Goal: Information Seeking & Learning: Understand process/instructions

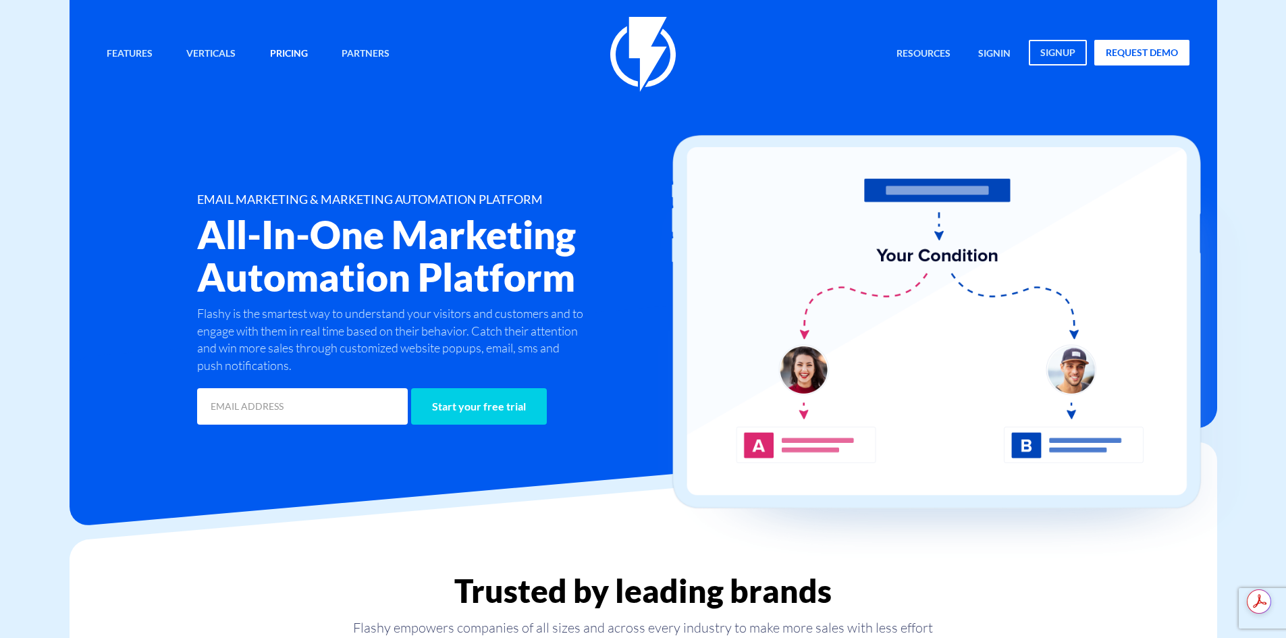
click at [273, 60] on link "Pricing" at bounding box center [289, 54] width 58 height 29
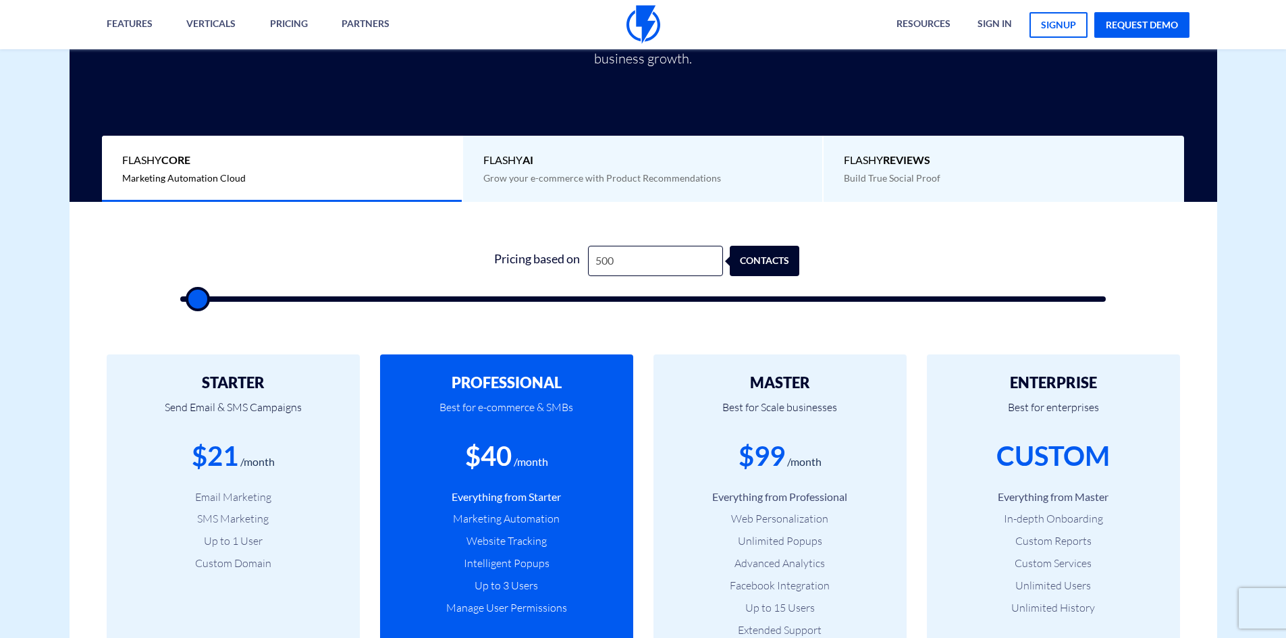
scroll to position [268, 0]
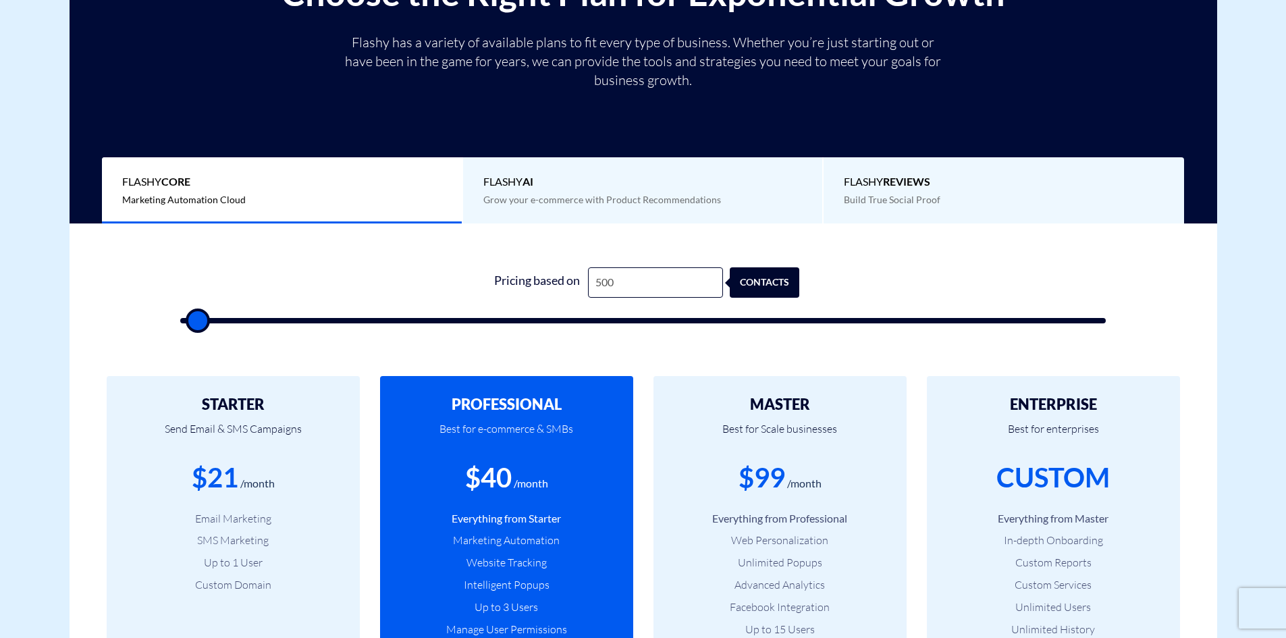
click at [383, 251] on div "1 Pricing based on 500 contacts" at bounding box center [643, 291] width 953 height 115
type input "24,000"
type input "24000"
type input "24,500"
type input "24500"
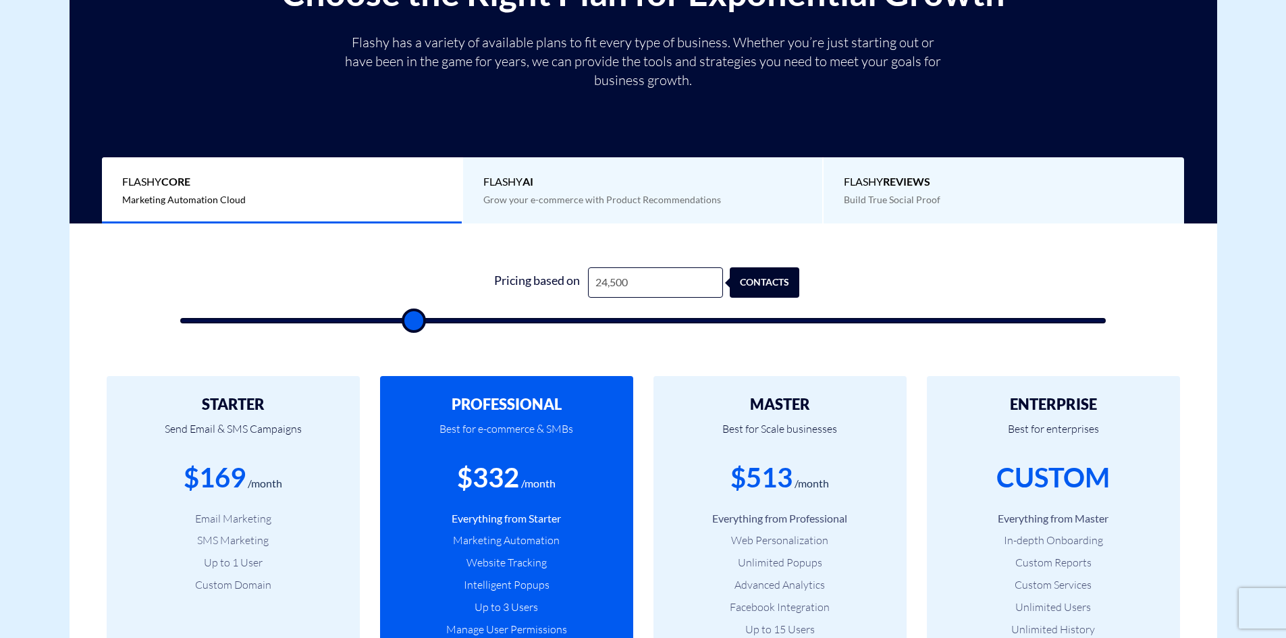
type input "25,000"
type input "25000"
type input "25,500"
type input "25500"
type input "26,000"
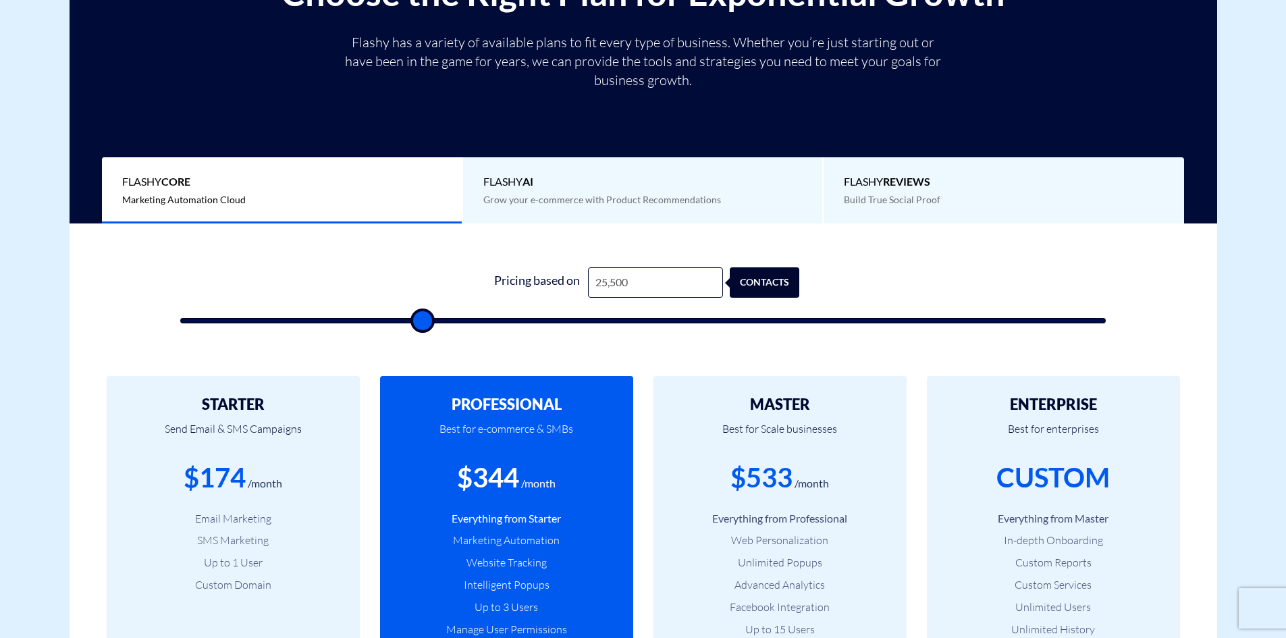
type input "26000"
type input "26,500"
type input "26500"
type input "27,000"
type input "27000"
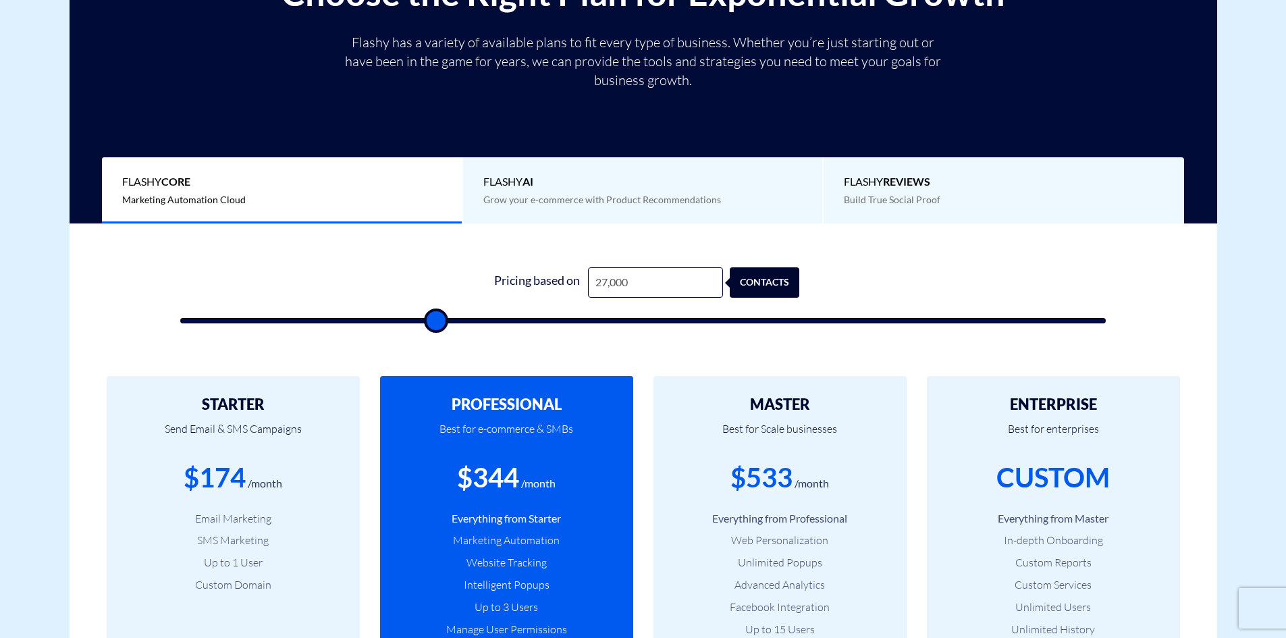
type input "27,500"
type input "27500"
type input "28,000"
type input "28000"
type input "28,500"
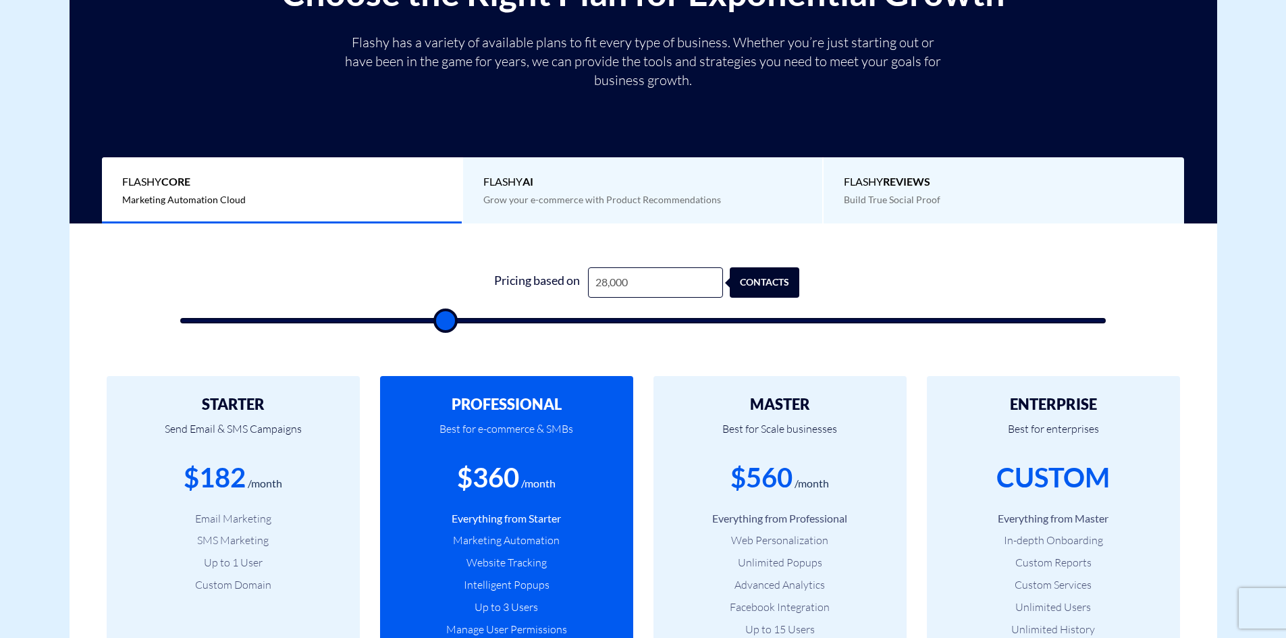
type input "28500"
type input "29,000"
type input "29000"
type input "29,500"
type input "29500"
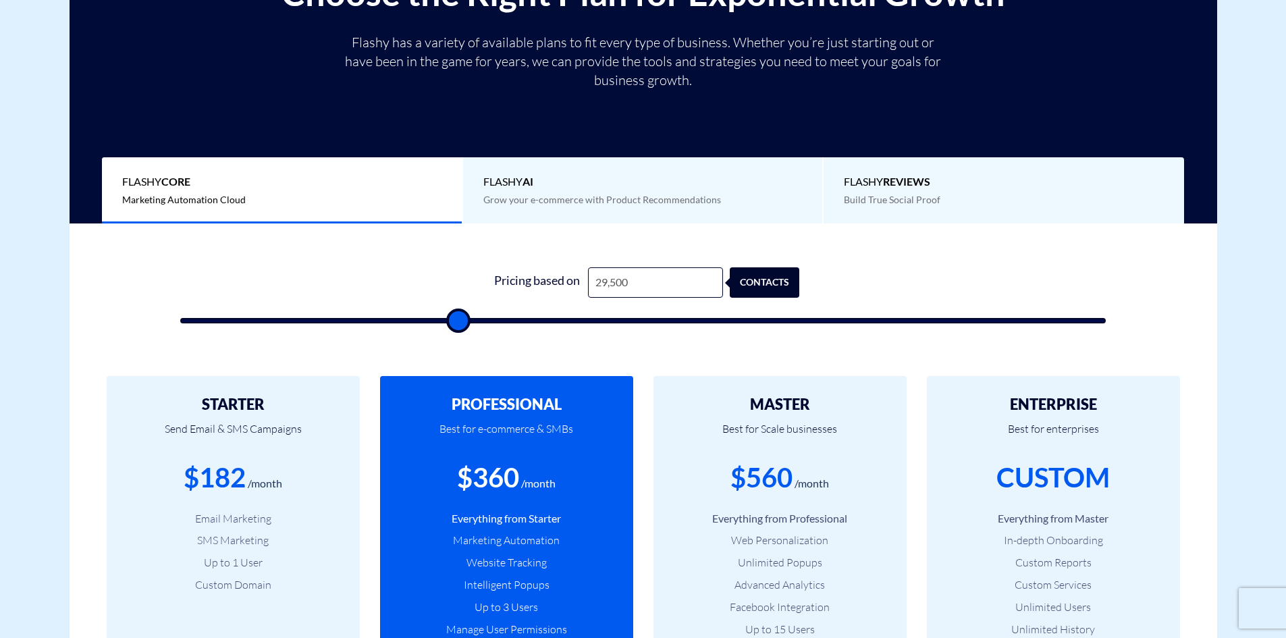
type input "30,000"
type input "30000"
type input "30,500"
type input "30500"
type input "31,000"
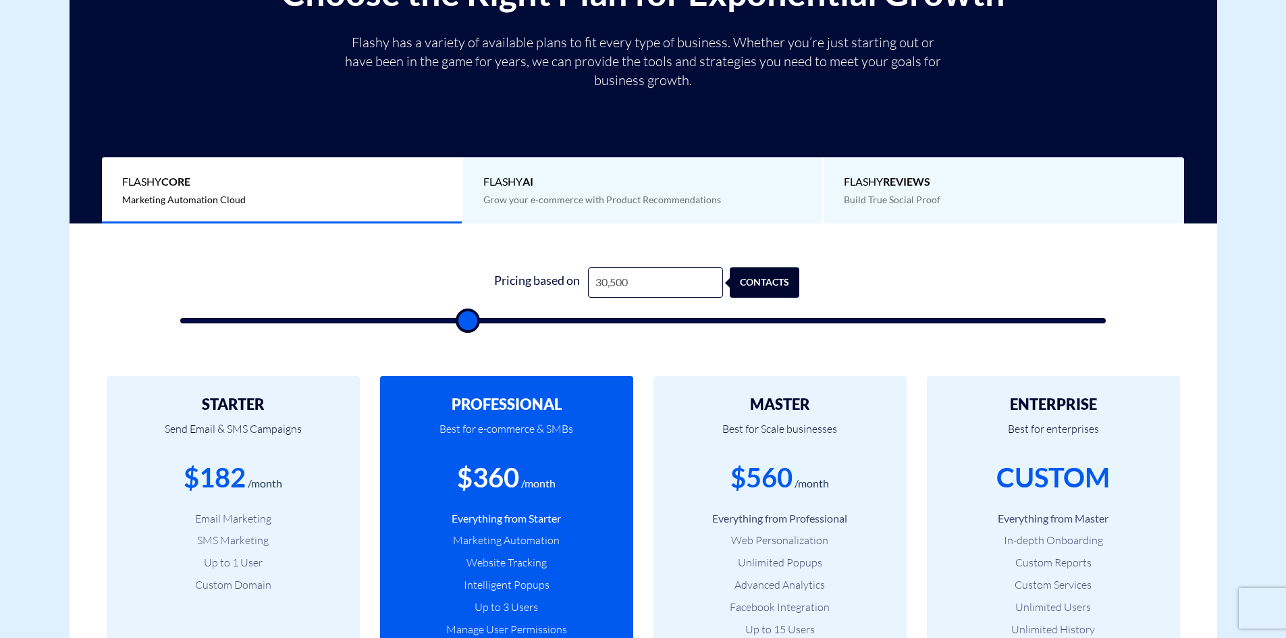
type input "31000"
type input "31,500"
type input "31500"
type input "30,500"
type input "30500"
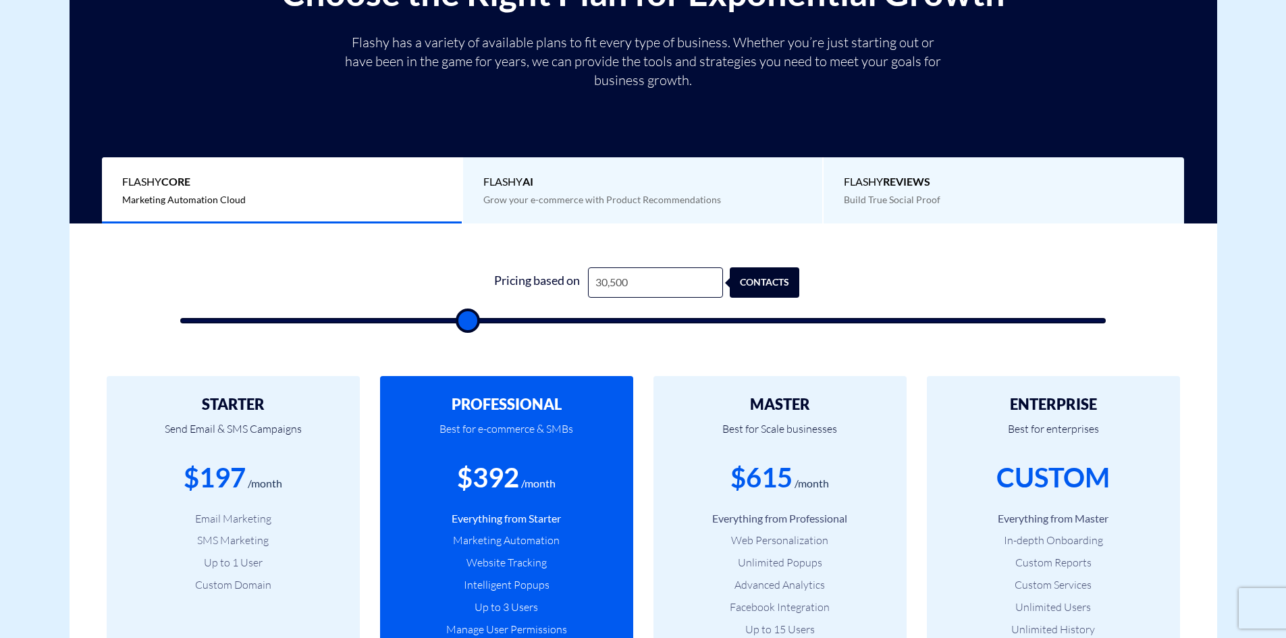
type input "29,500"
type input "29500"
type input "28,000"
type input "28000"
type input "26,500"
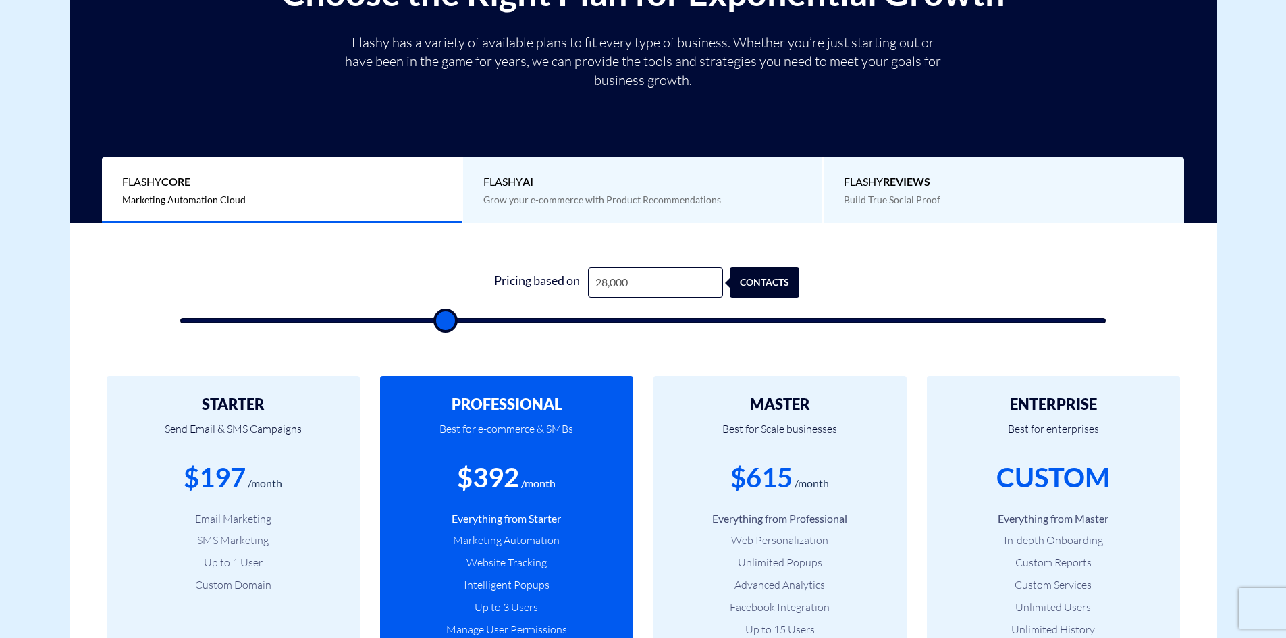
type input "26500"
type input "25,000"
type input "25000"
type input "24,000"
type input "24000"
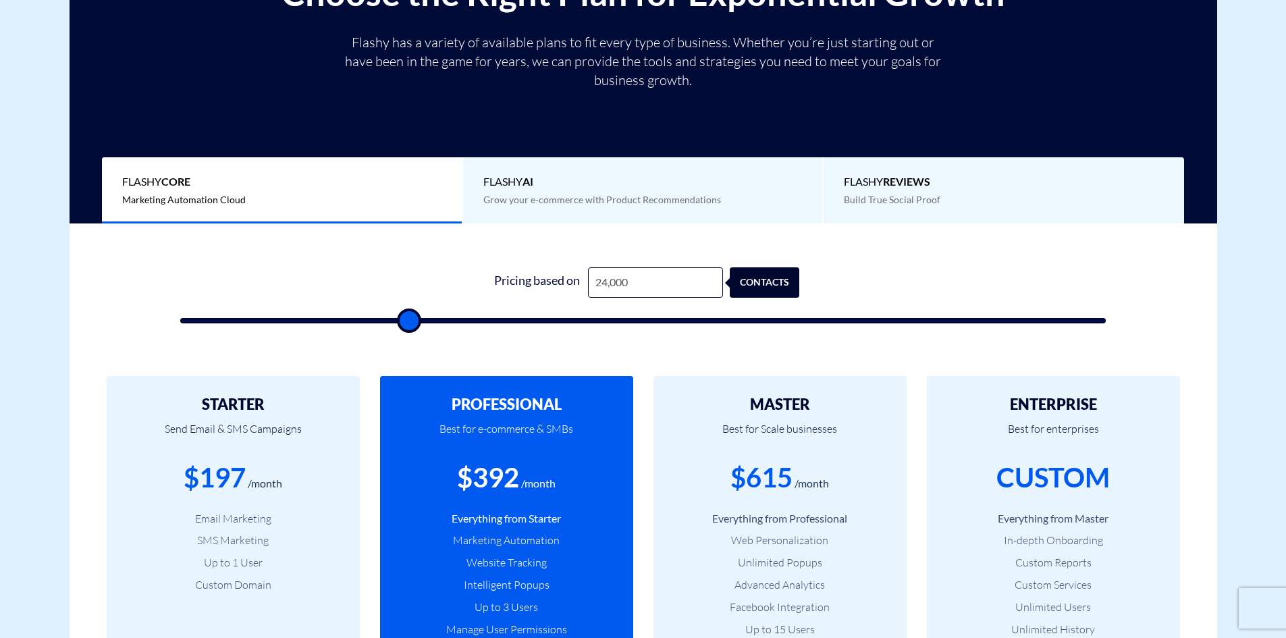
type input "23,500"
type input "23500"
type input "23,000"
type input "23000"
type input "22,000"
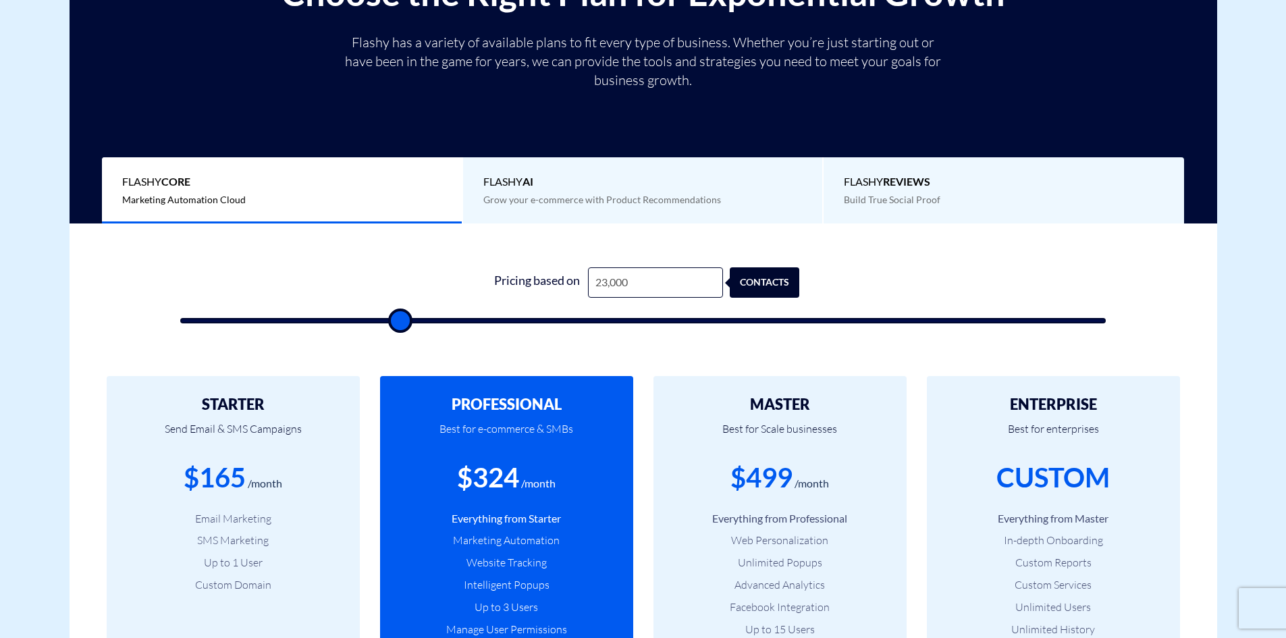
type input "22000"
type input "21,000"
type input "21000"
type input "20,000"
type input "20000"
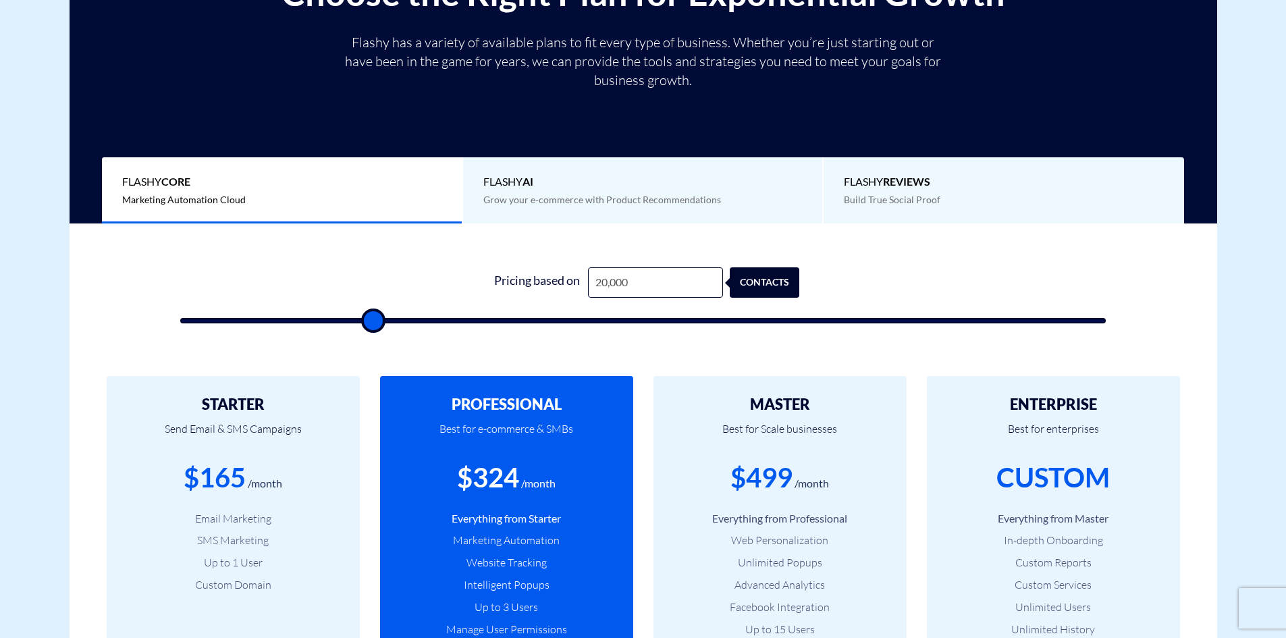
type input "19,500"
type input "19500"
type input "19,000"
type input "19000"
type input "18,500"
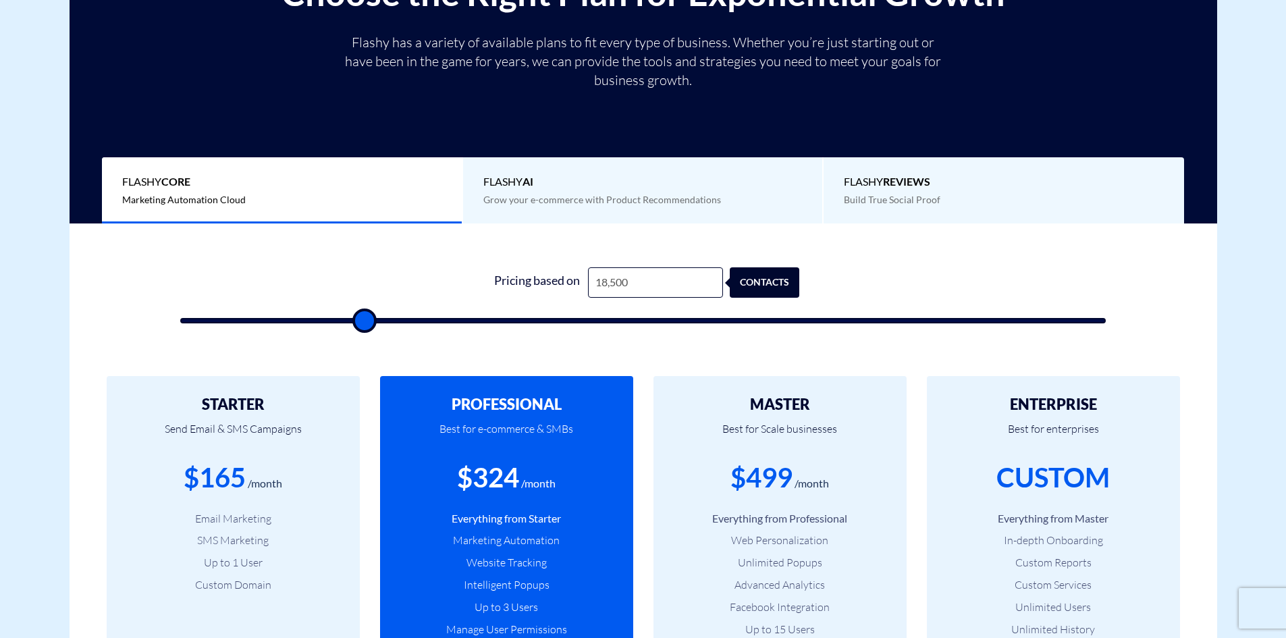
type input "18500"
type input "18,000"
type input "18000"
type input "17,500"
type input "17500"
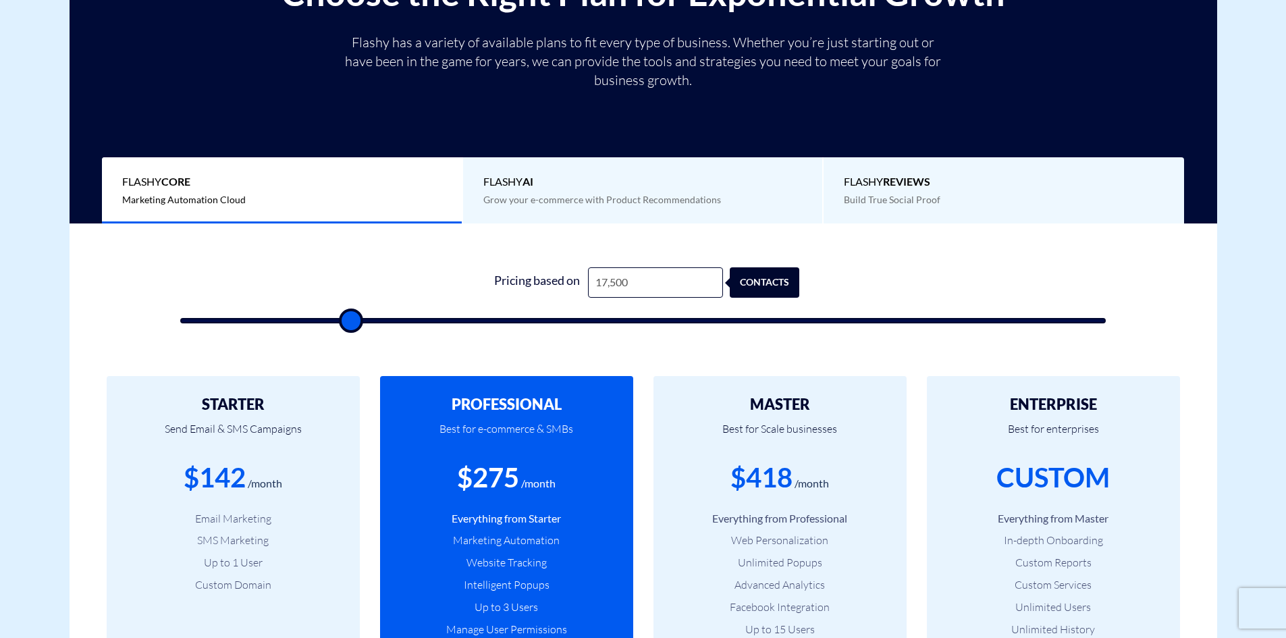
type input "17,000"
type input "17000"
type input "16,500"
type input "16500"
type input "16,000"
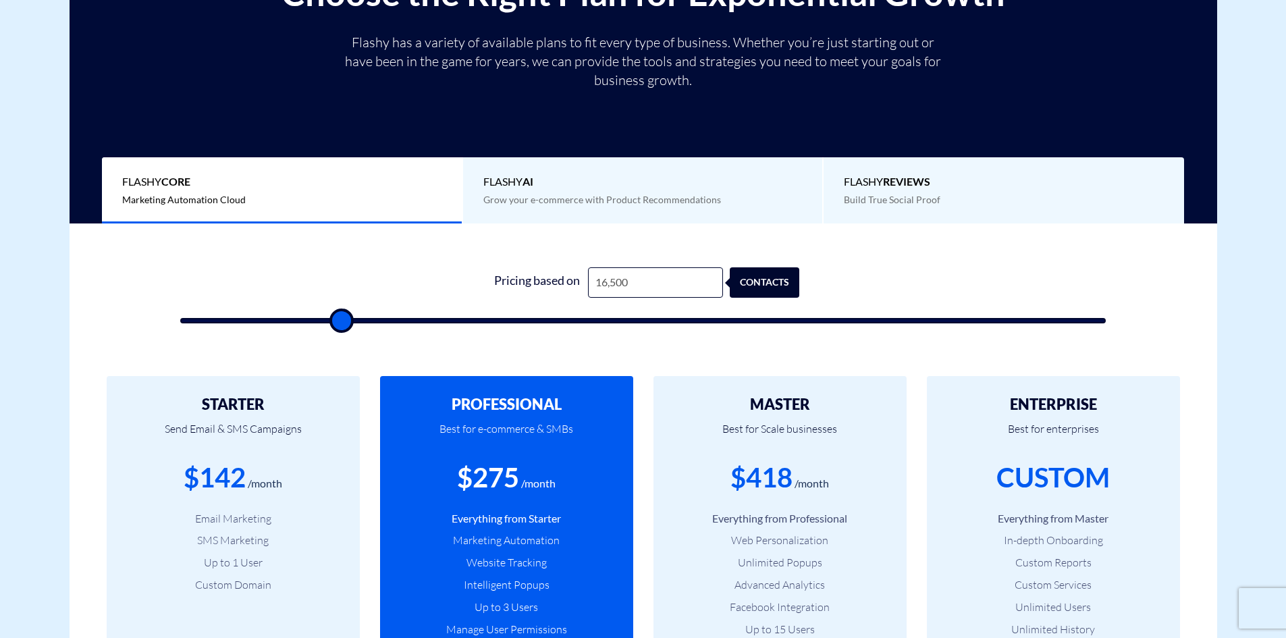
type input "16000"
type input "15,500"
type input "15500"
type input "15,000"
type input "15000"
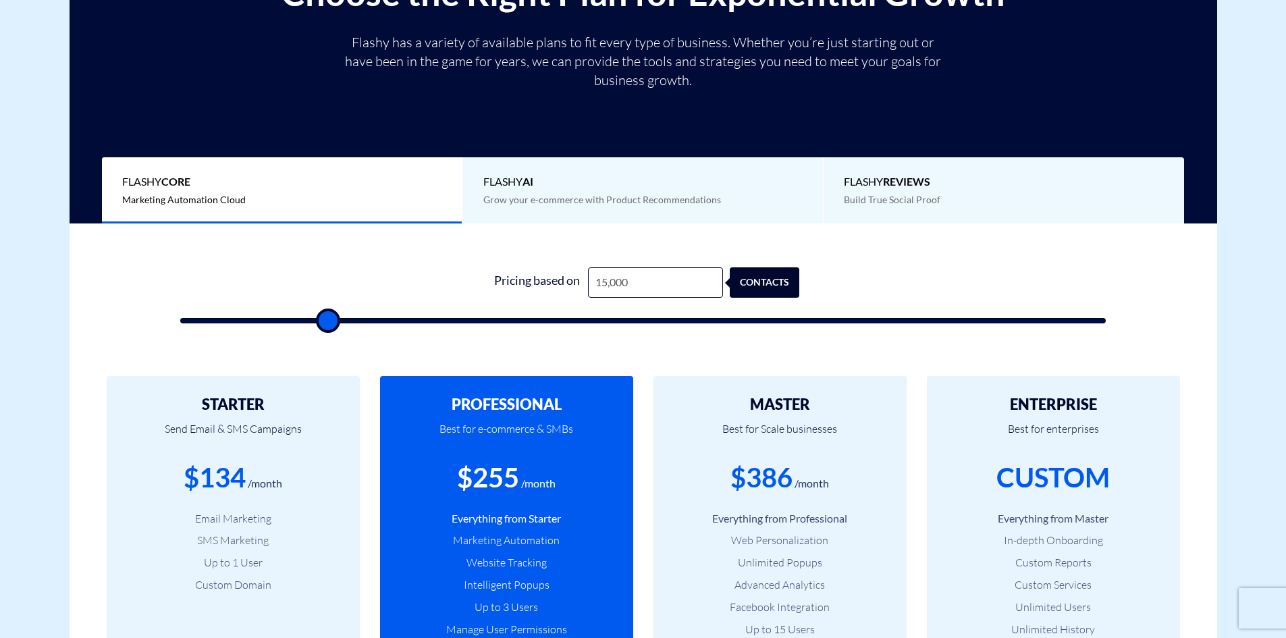
type input "14,500"
type input "14500"
type input "14,000"
type input "14000"
type input "13,000"
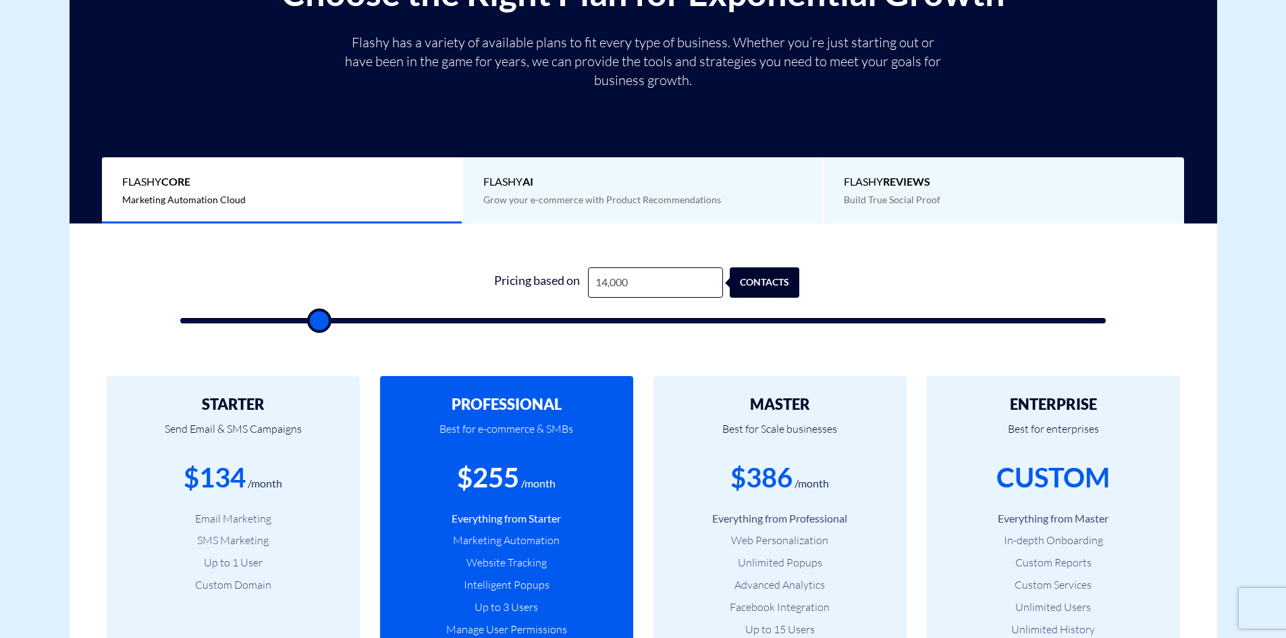
type input "13000"
type input "12,500"
type input "12500"
type input "12,000"
type input "12000"
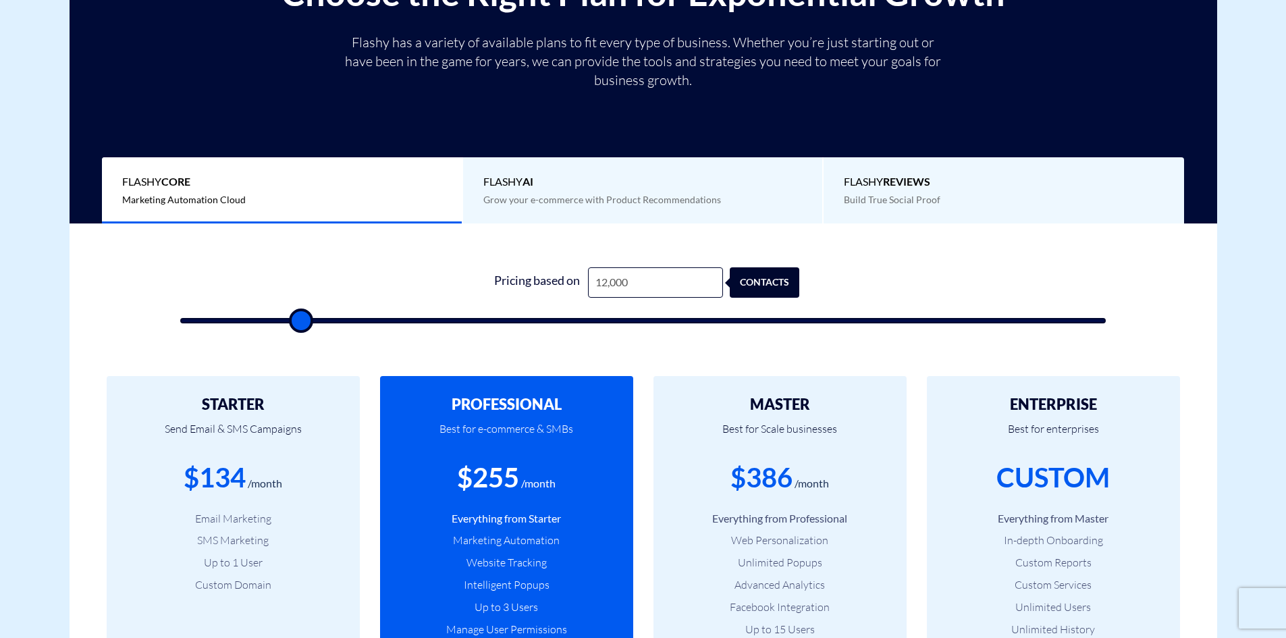
type input "11,500"
type input "11500"
type input "11,000"
type input "11000"
type input "10,500"
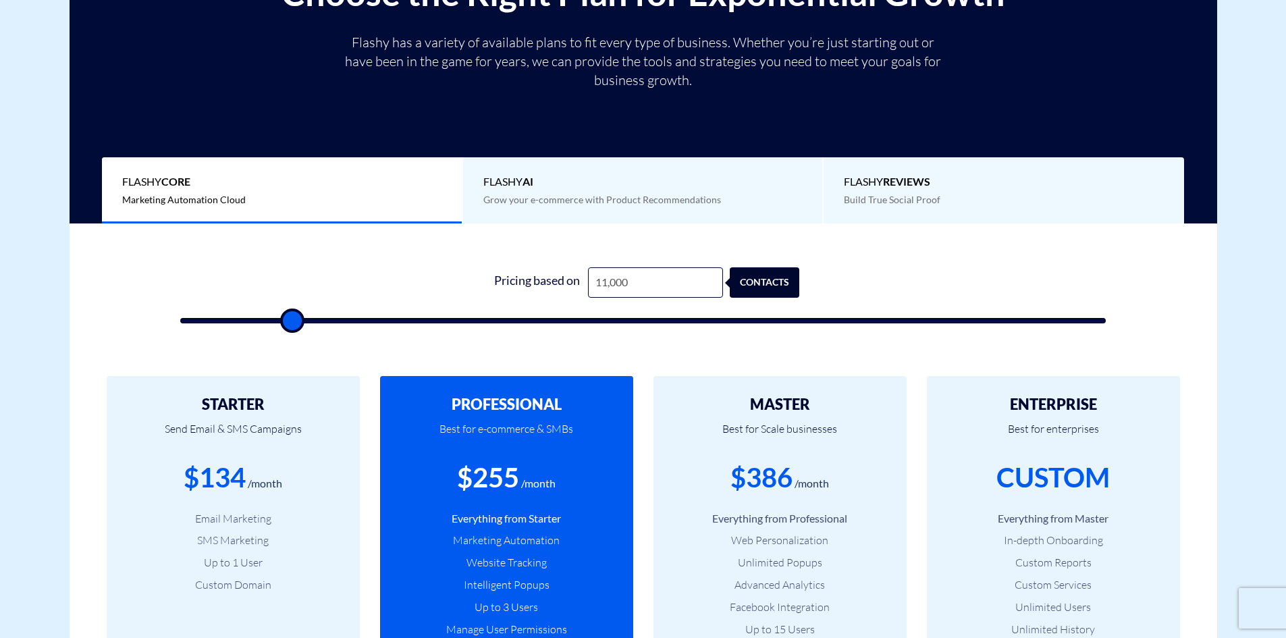
type input "10500"
type input "11,000"
type input "11000"
type input "11,500"
type input "11500"
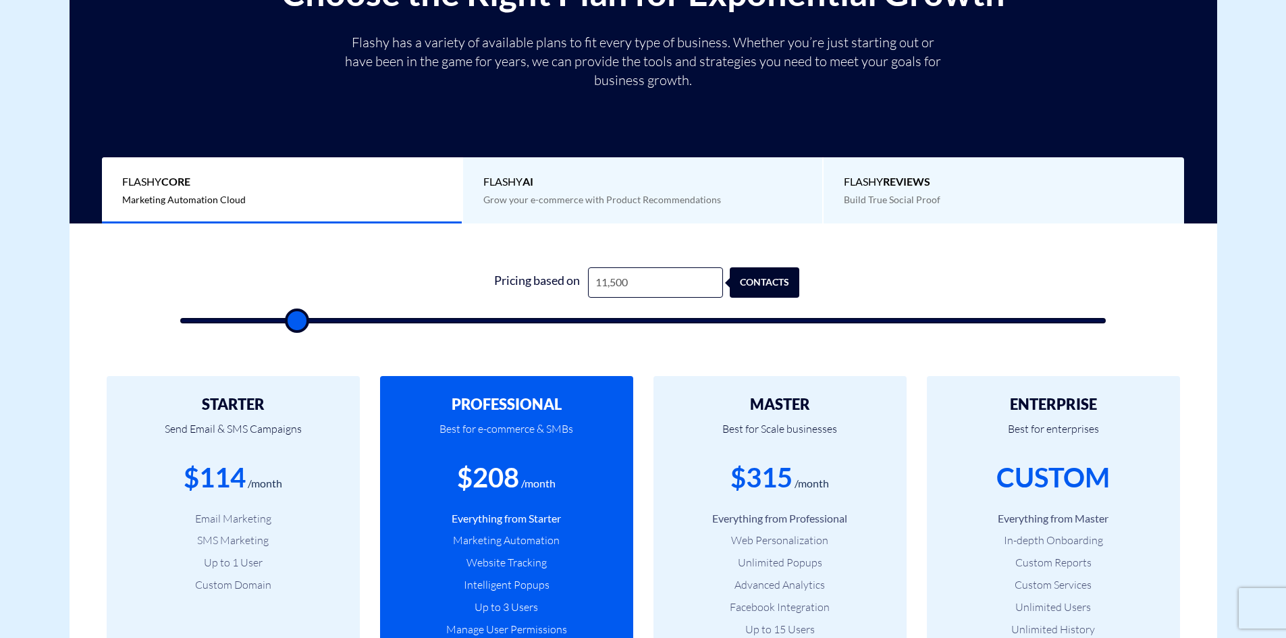
type input "12,000"
type input "12000"
type input "12,500"
type input "12500"
type input "13,000"
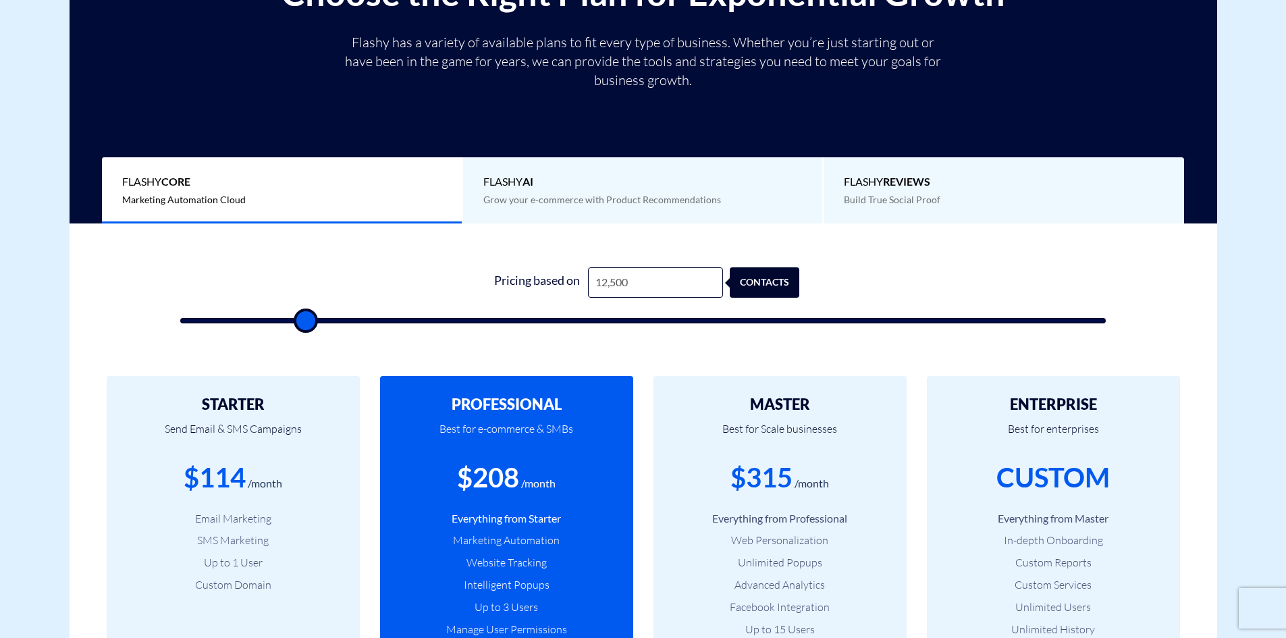
type input "13000"
type input "12,500"
type input "12500"
type input "12,000"
type input "12000"
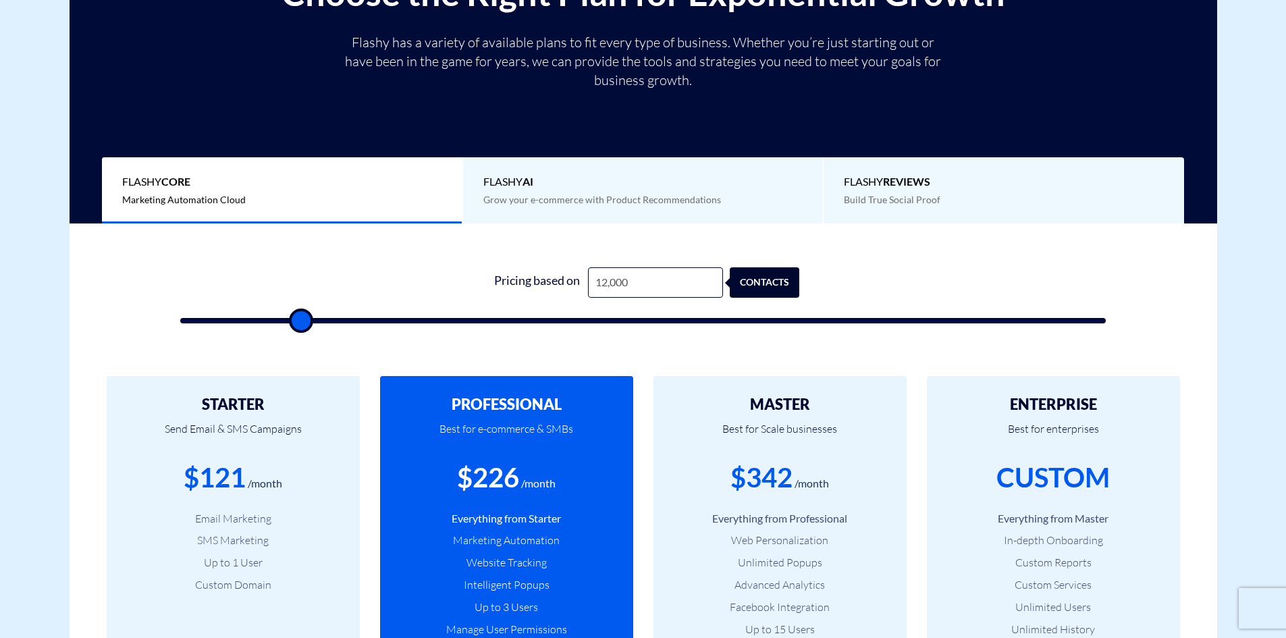
type input "11,500"
type input "11500"
type input "11,000"
type input "11000"
type input "10,500"
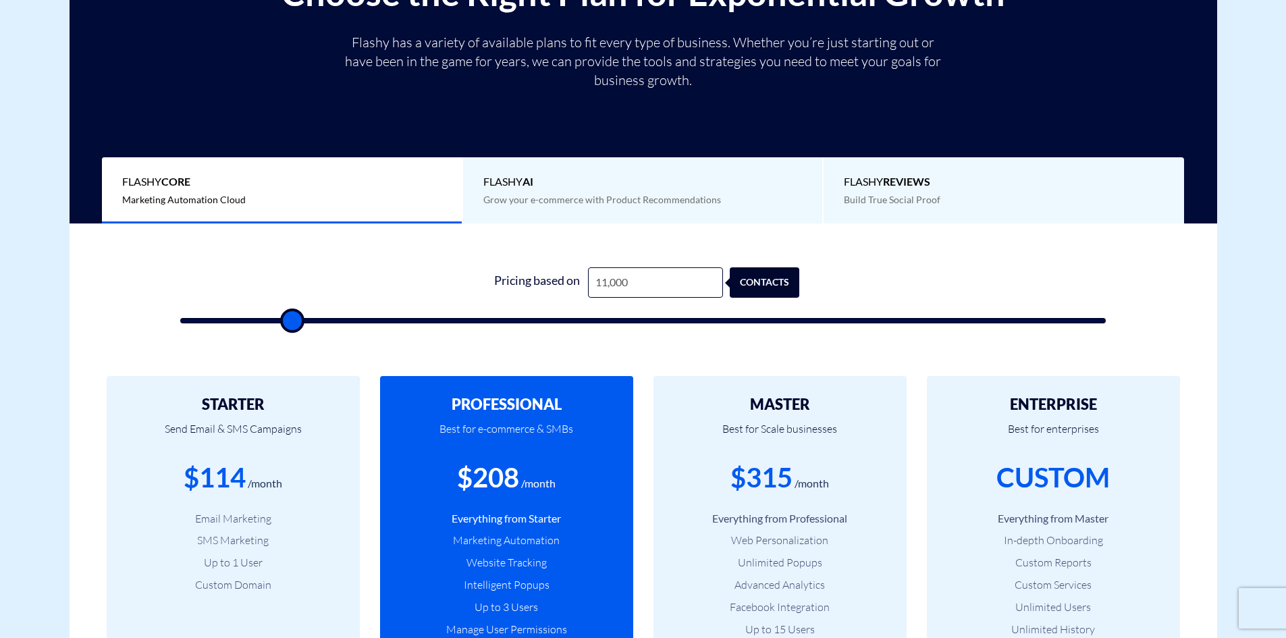
type input "10500"
type input "10,000"
type input "10000"
type input "9,500"
type input "9500"
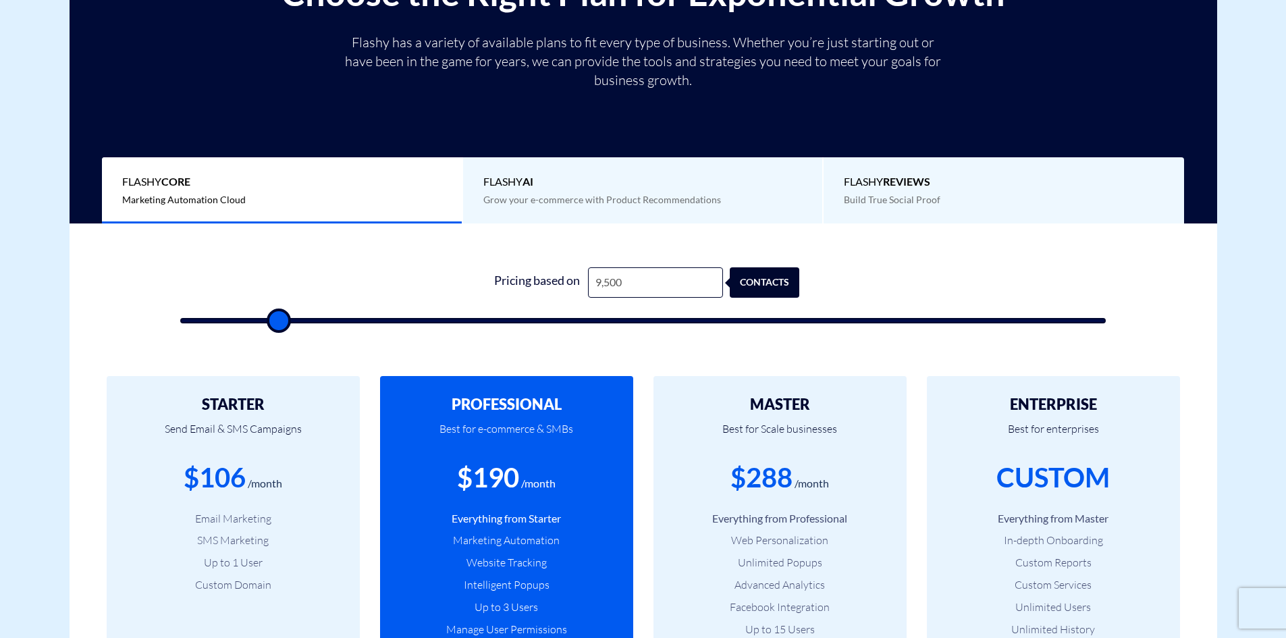
type input "10,000"
drag, startPoint x: 406, startPoint y: 322, endPoint x: 283, endPoint y: 335, distance: 124.2
type input "10000"
click at [283, 323] on input "range" at bounding box center [643, 320] width 926 height 5
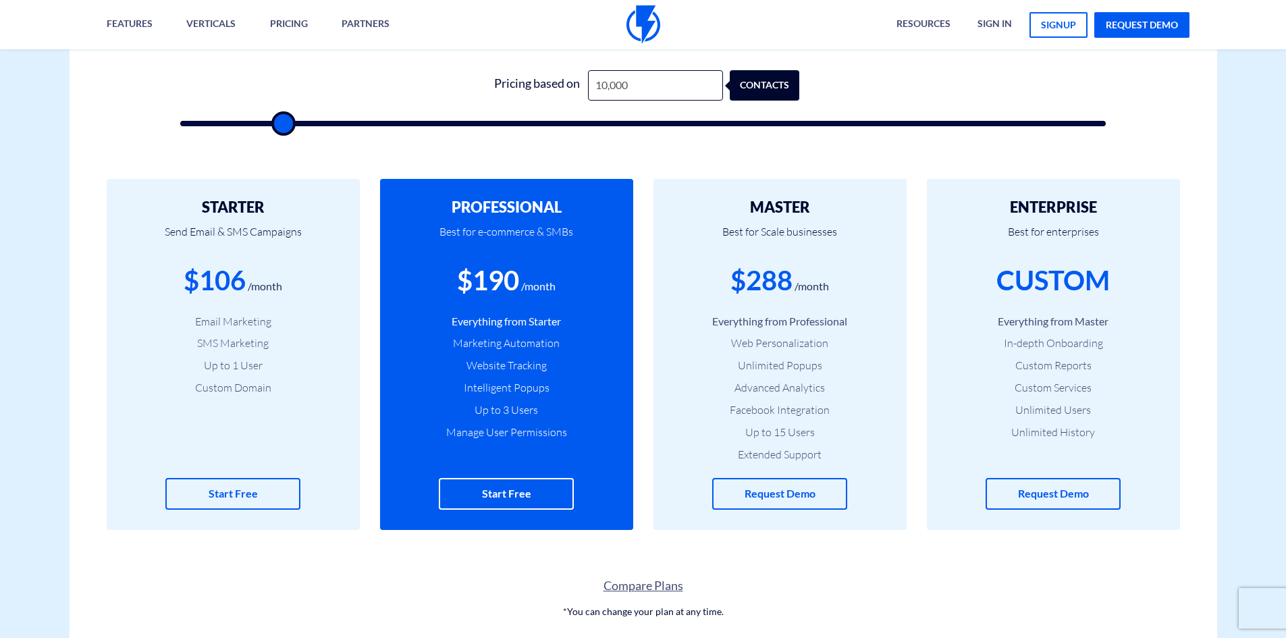
scroll to position [471, 0]
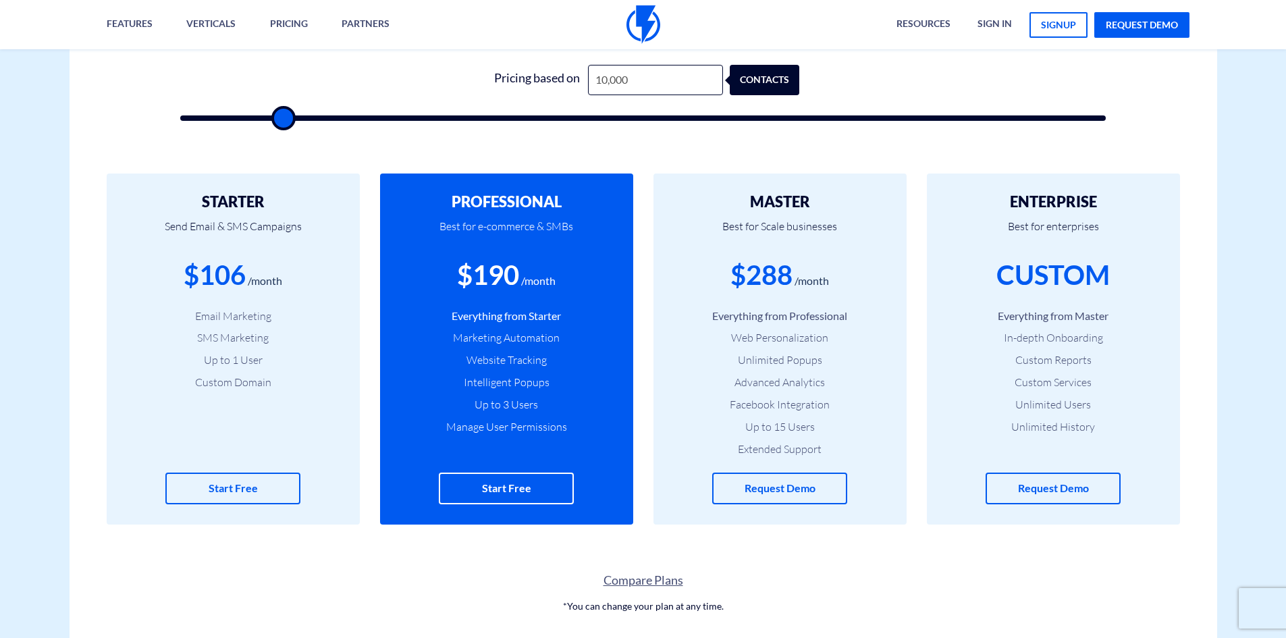
click at [806, 277] on div "/month" at bounding box center [812, 281] width 34 height 16
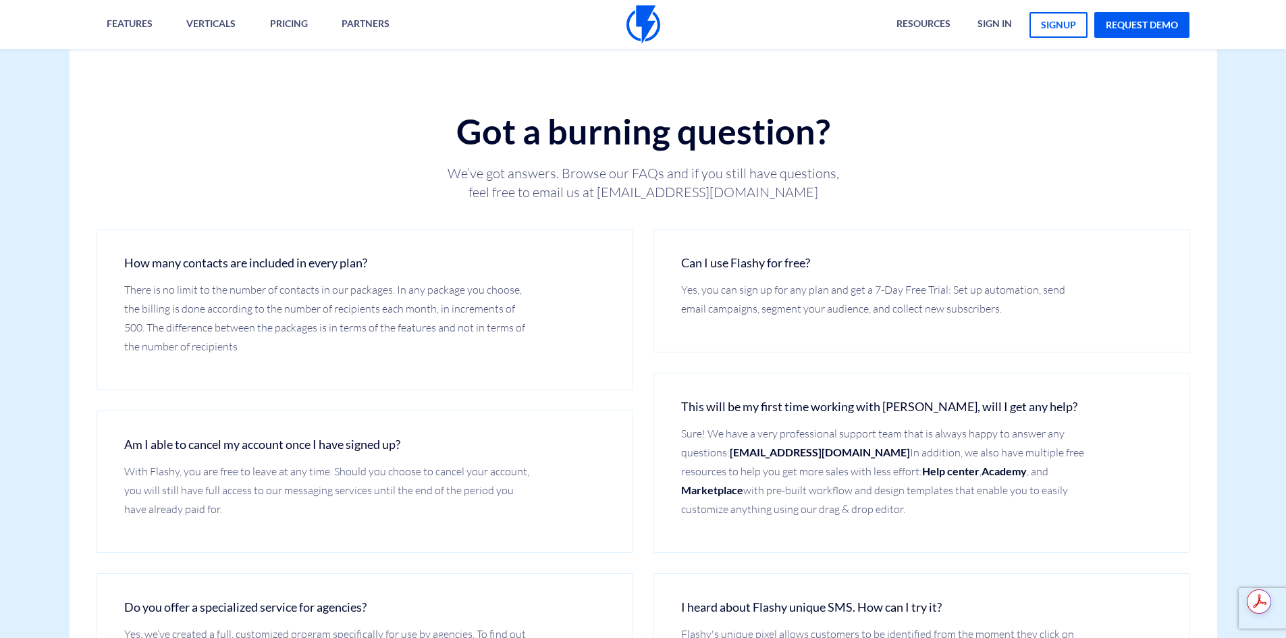
scroll to position [1754, 0]
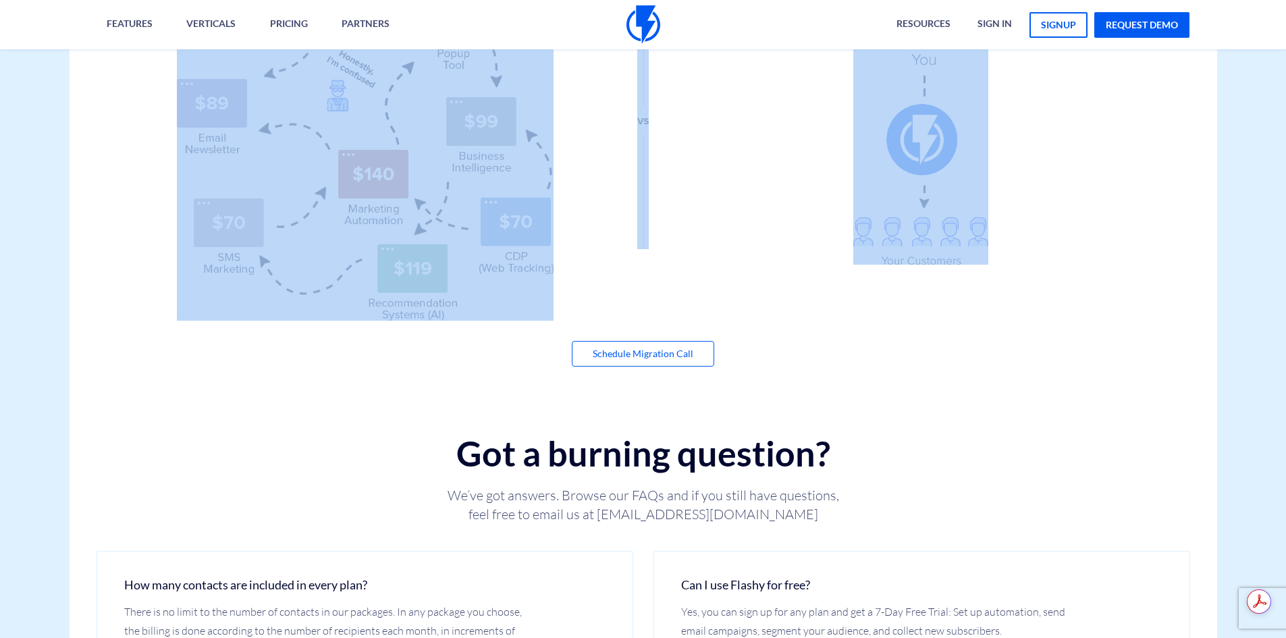
drag, startPoint x: 839, startPoint y: 300, endPoint x: 902, endPoint y: 377, distance: 99.8
click at [886, 386] on div "Choose the Right Plan for Exponential Growth Flashy has a variety of available …" at bounding box center [644, 114] width 1148 height 3293
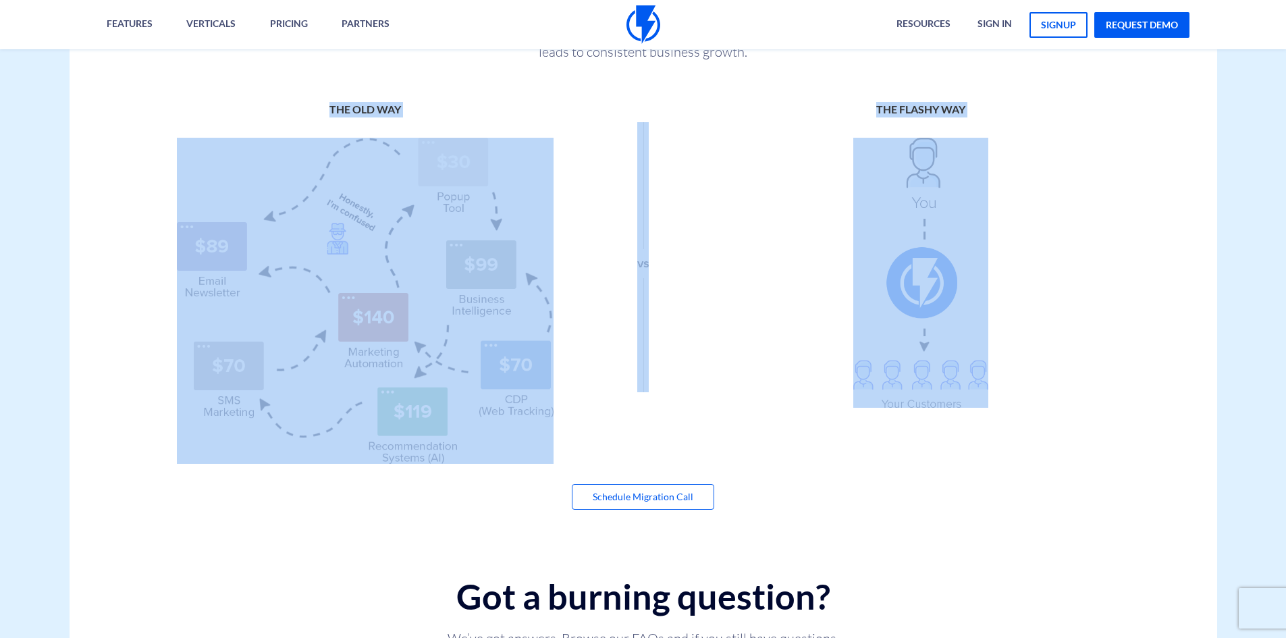
scroll to position [1416, 0]
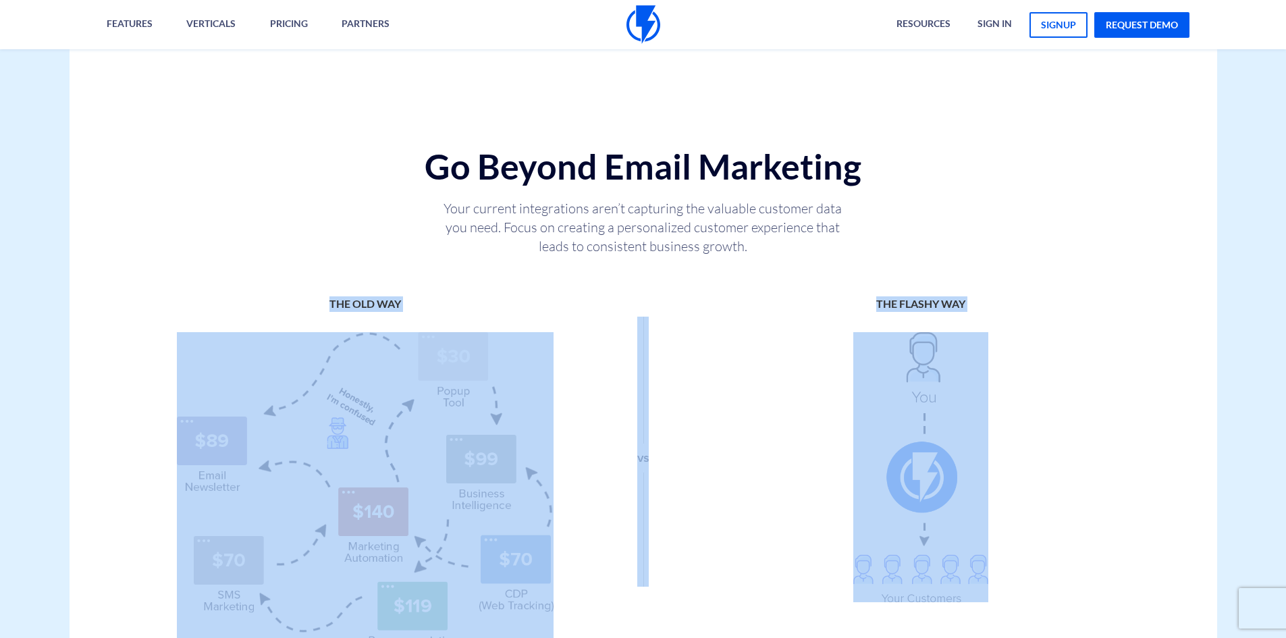
click at [767, 340] on div "THE FLASHY WAY" at bounding box center [920, 449] width 397 height 306
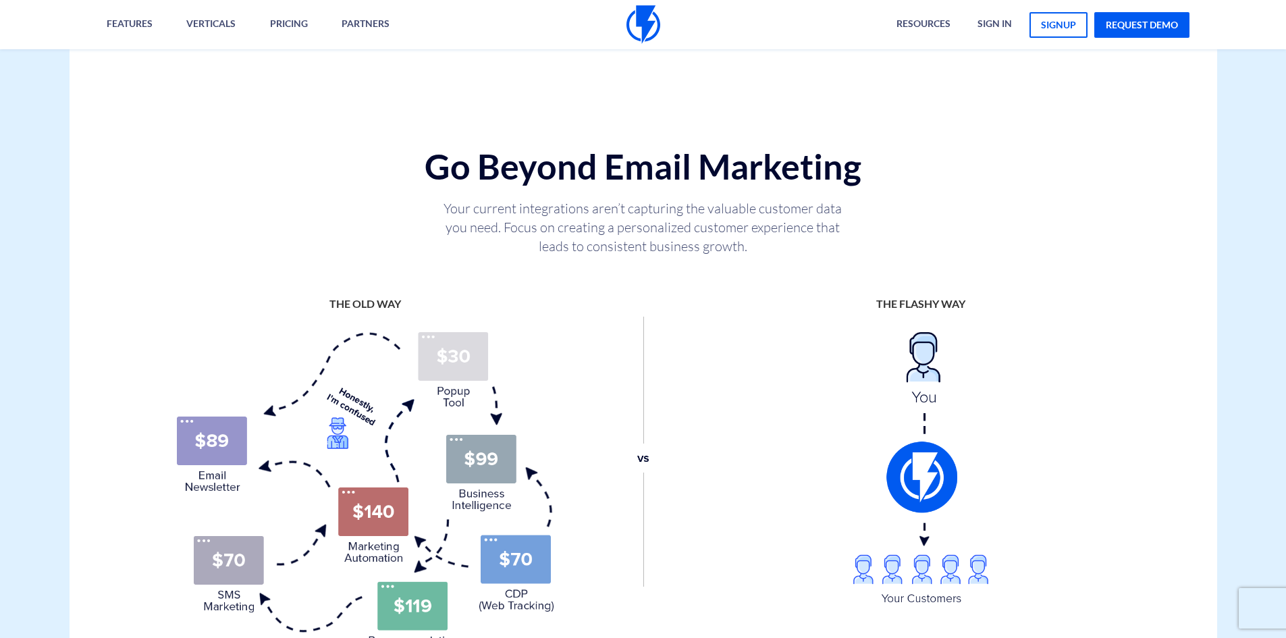
click at [664, 301] on div at bounding box center [643, 441] width 159 height 290
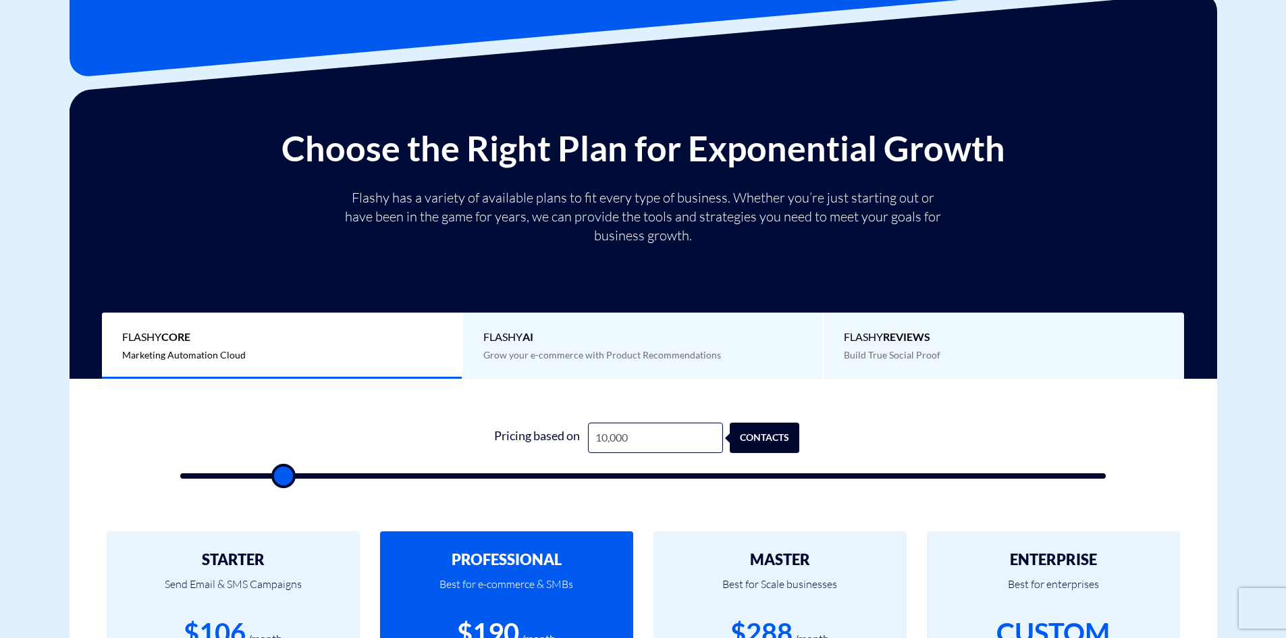
scroll to position [0, 0]
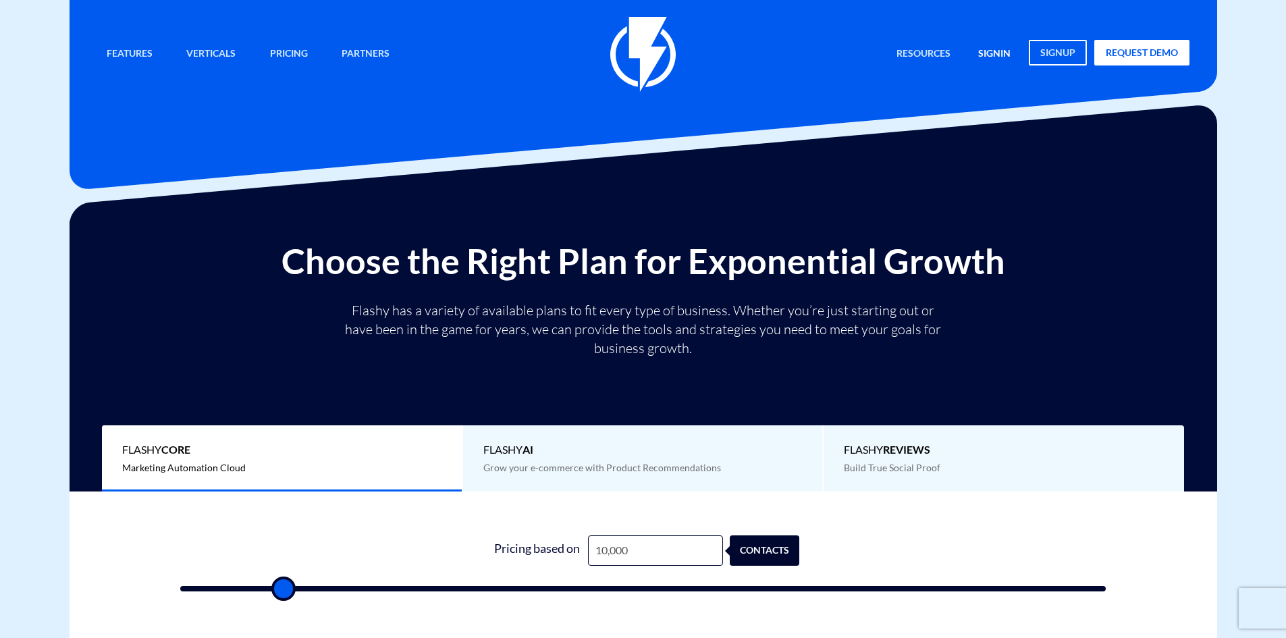
click at [989, 50] on link "signin" at bounding box center [994, 54] width 53 height 29
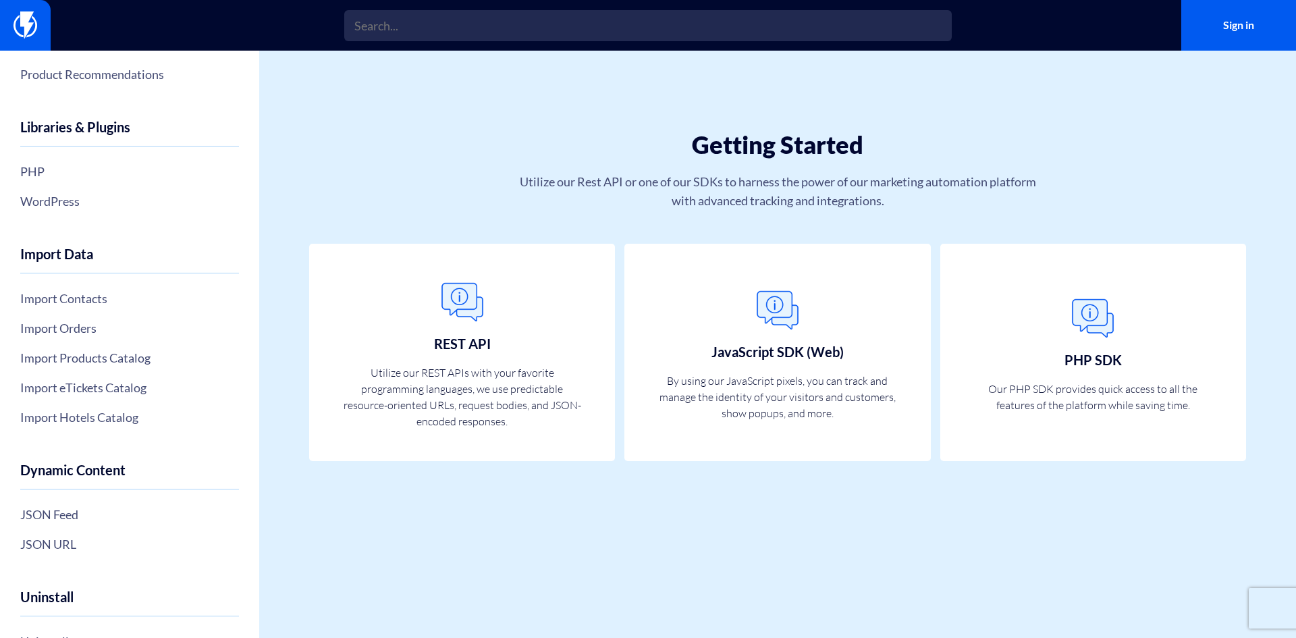
scroll to position [400, 0]
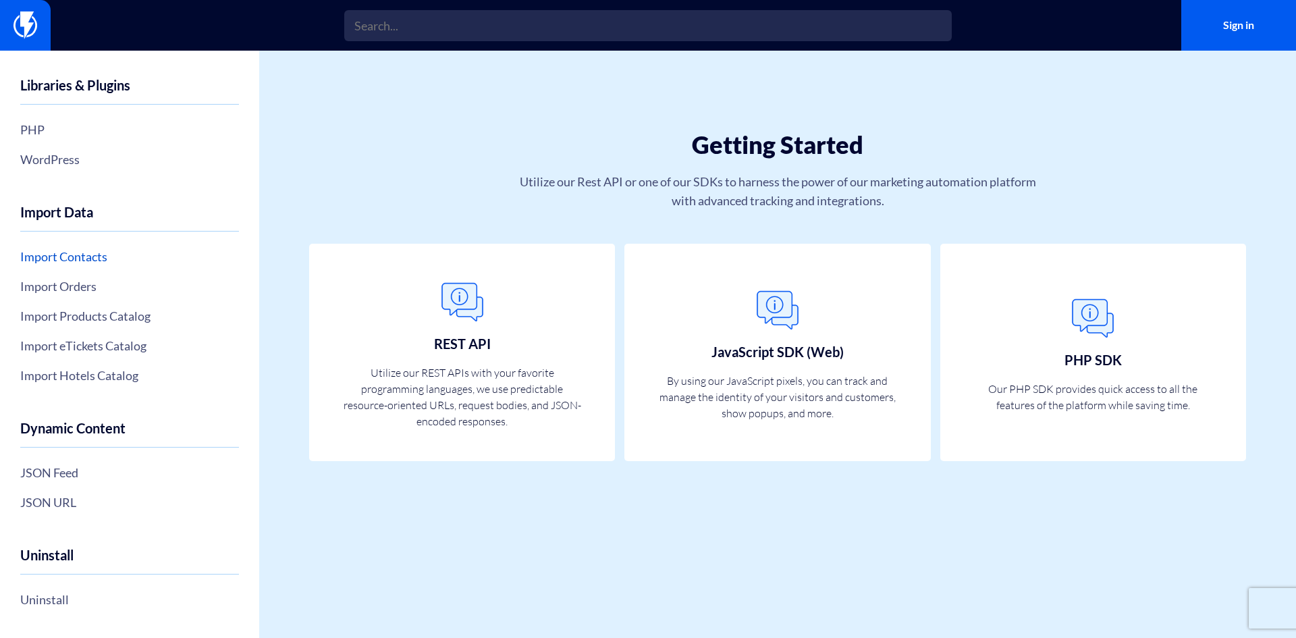
click at [97, 253] on link "Import Contacts" at bounding box center [129, 256] width 219 height 23
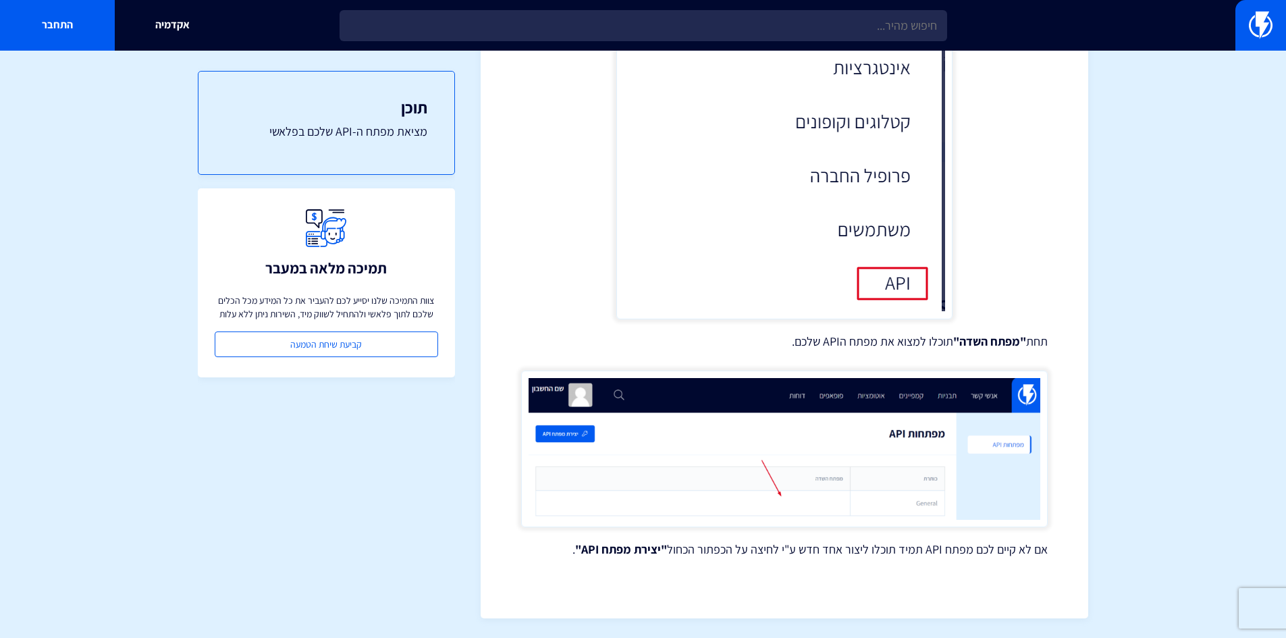
scroll to position [786, 0]
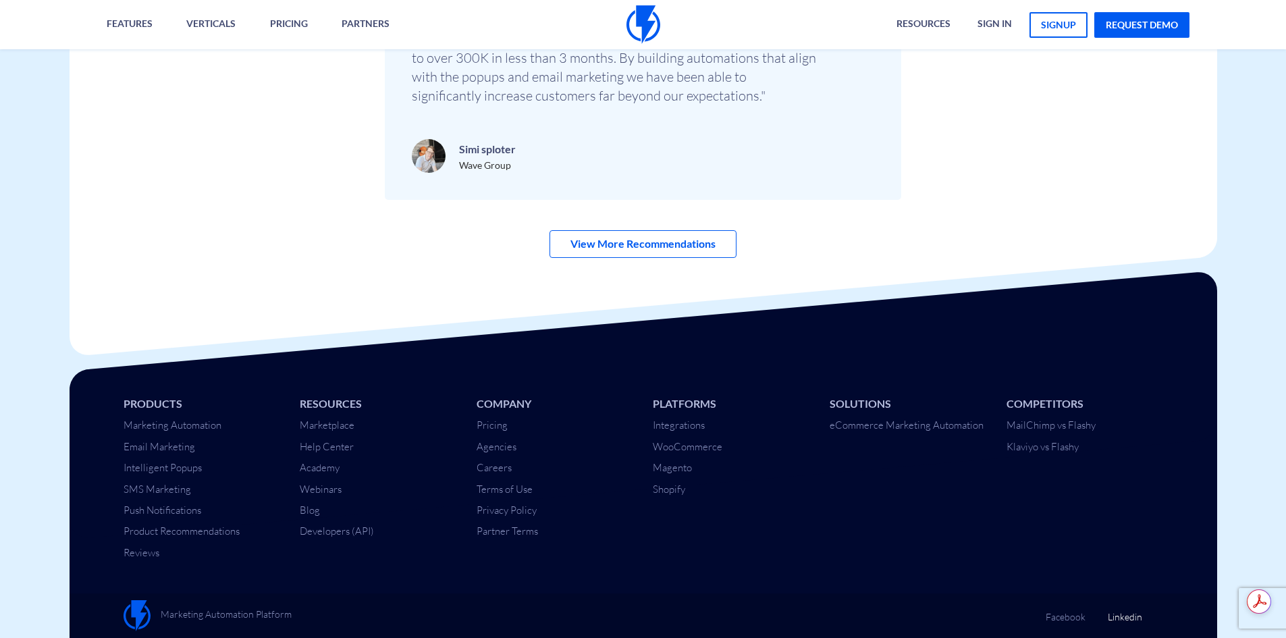
click at [1127, 618] on link "Linkedin" at bounding box center [1125, 612] width 34 height 24
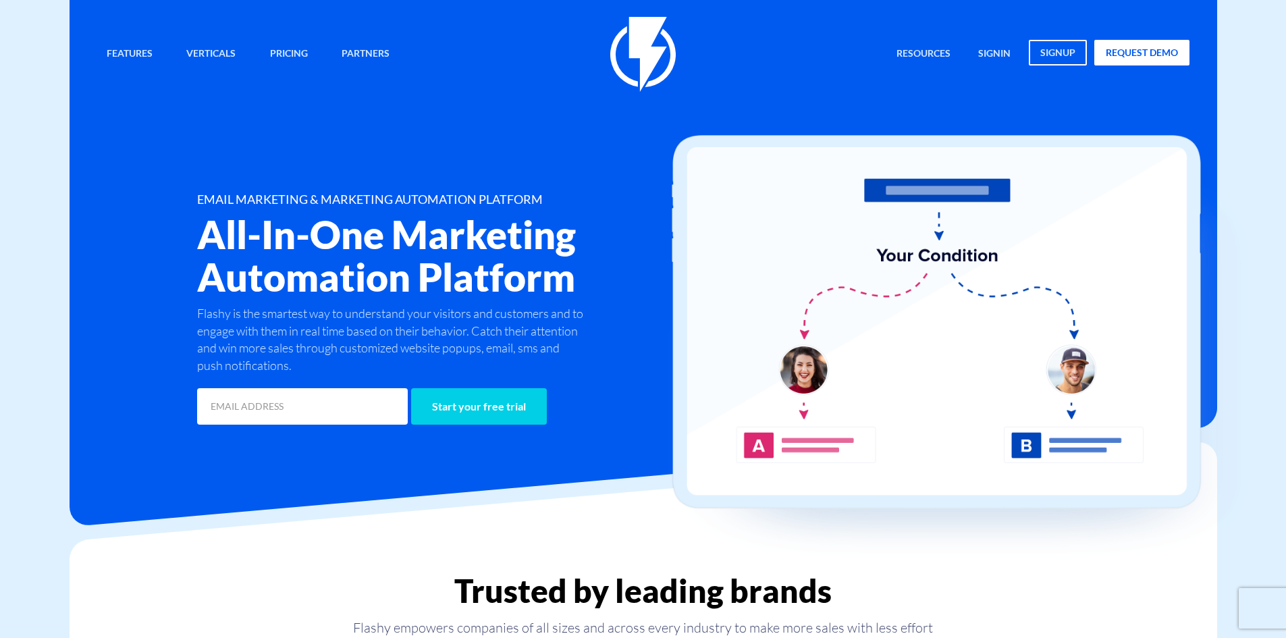
drag, startPoint x: 460, startPoint y: 400, endPoint x: 625, endPoint y: 150, distance: 298.9
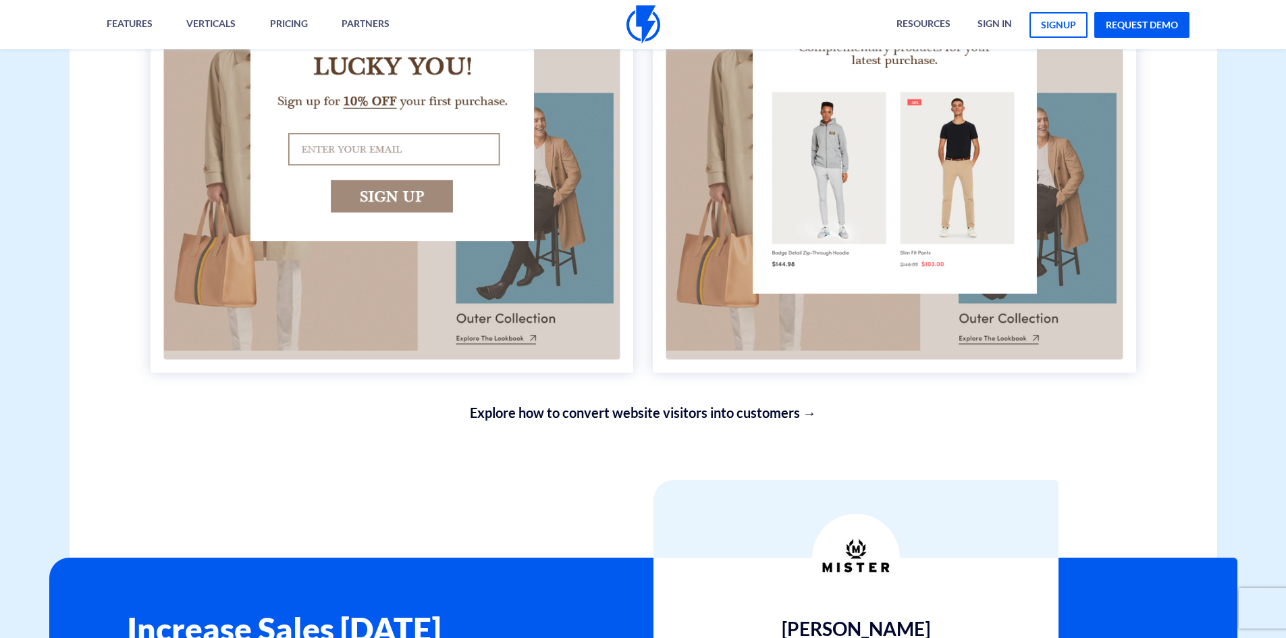
scroll to position [4748, 0]
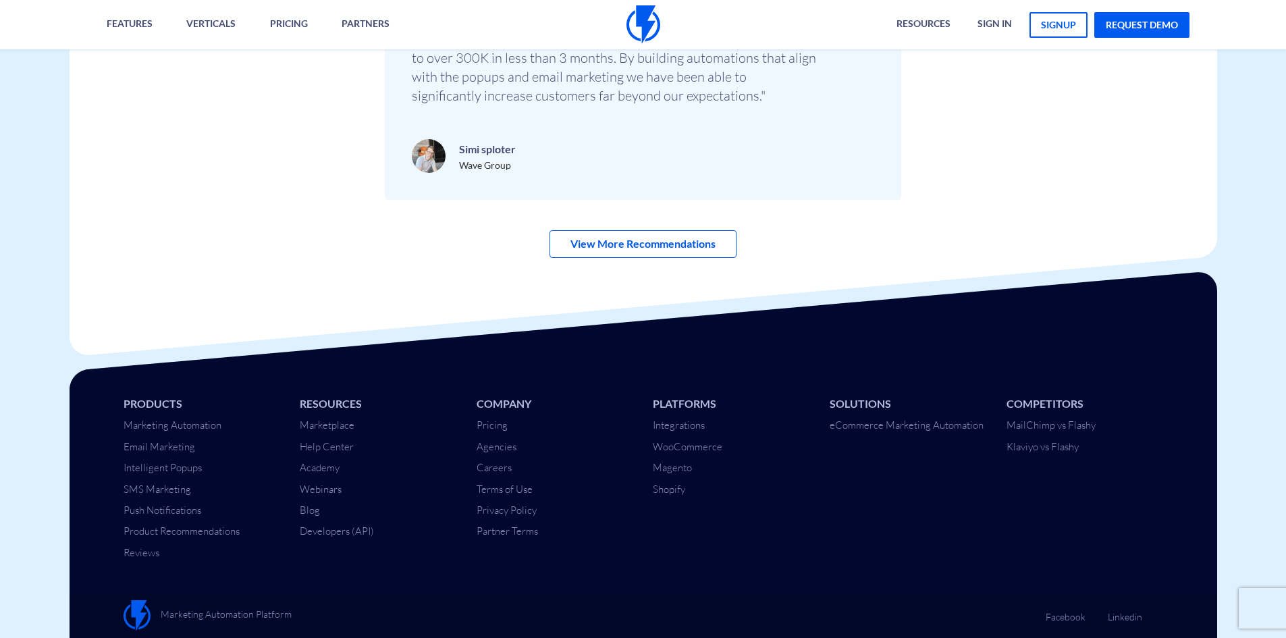
drag, startPoint x: 664, startPoint y: 173, endPoint x: 741, endPoint y: 510, distance: 345.8
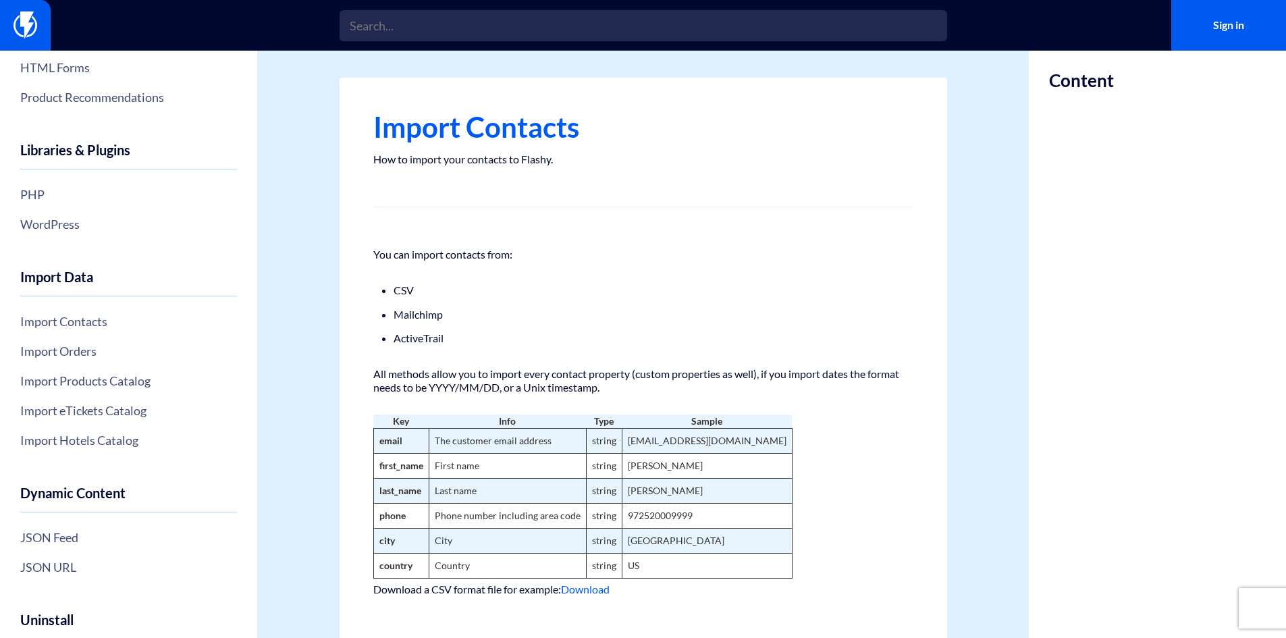
scroll to position [338, 0]
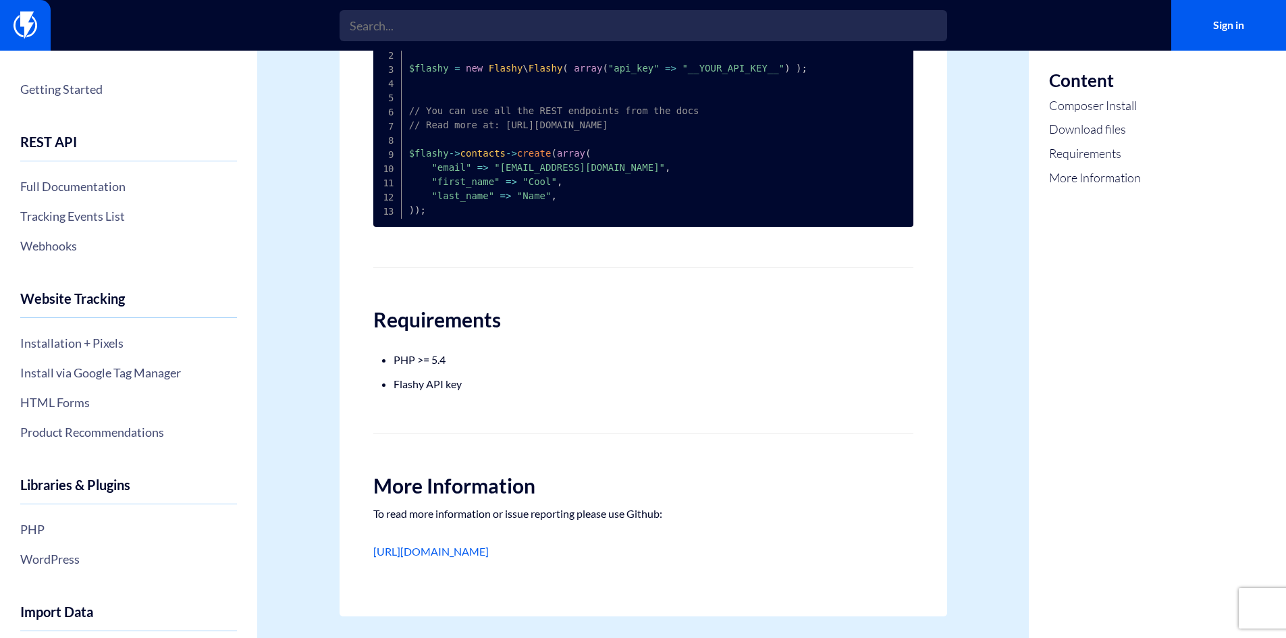
scroll to position [632, 0]
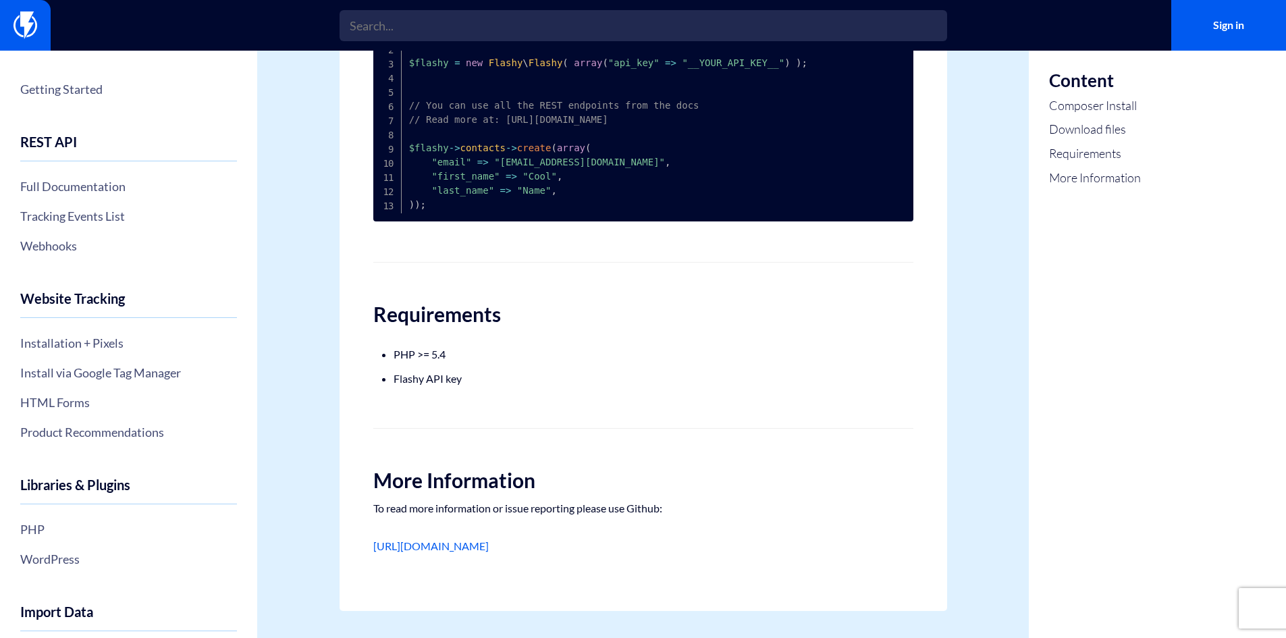
drag, startPoint x: 584, startPoint y: 240, endPoint x: 664, endPoint y: 129, distance: 137.4
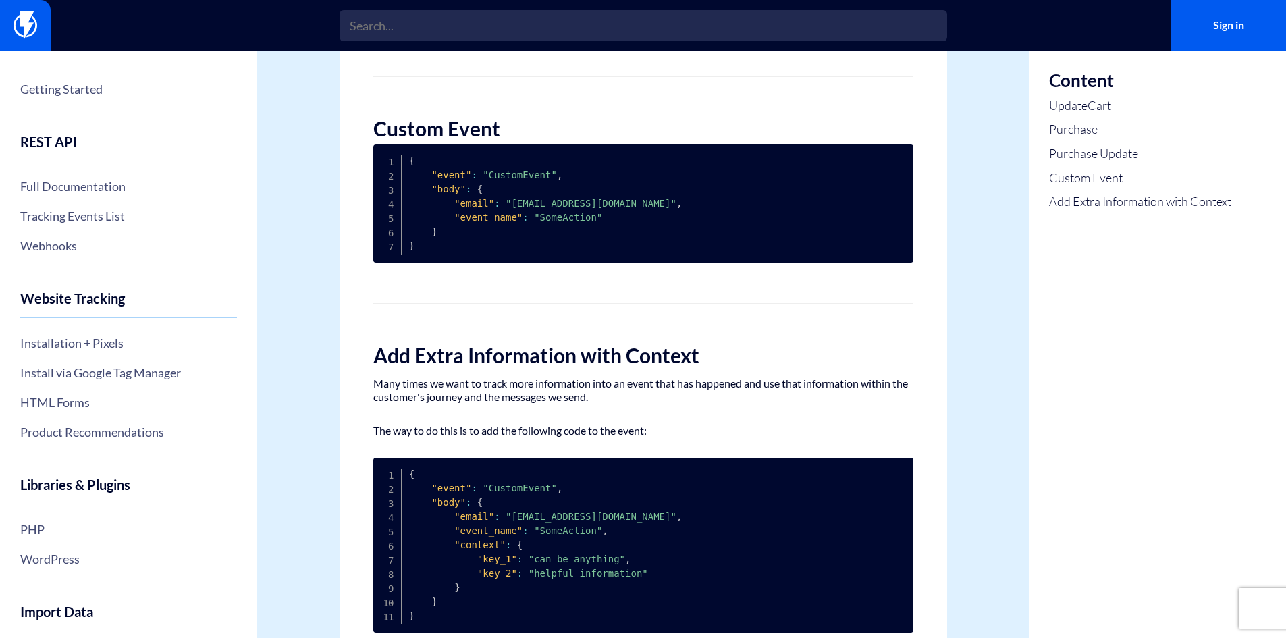
scroll to position [1242, 0]
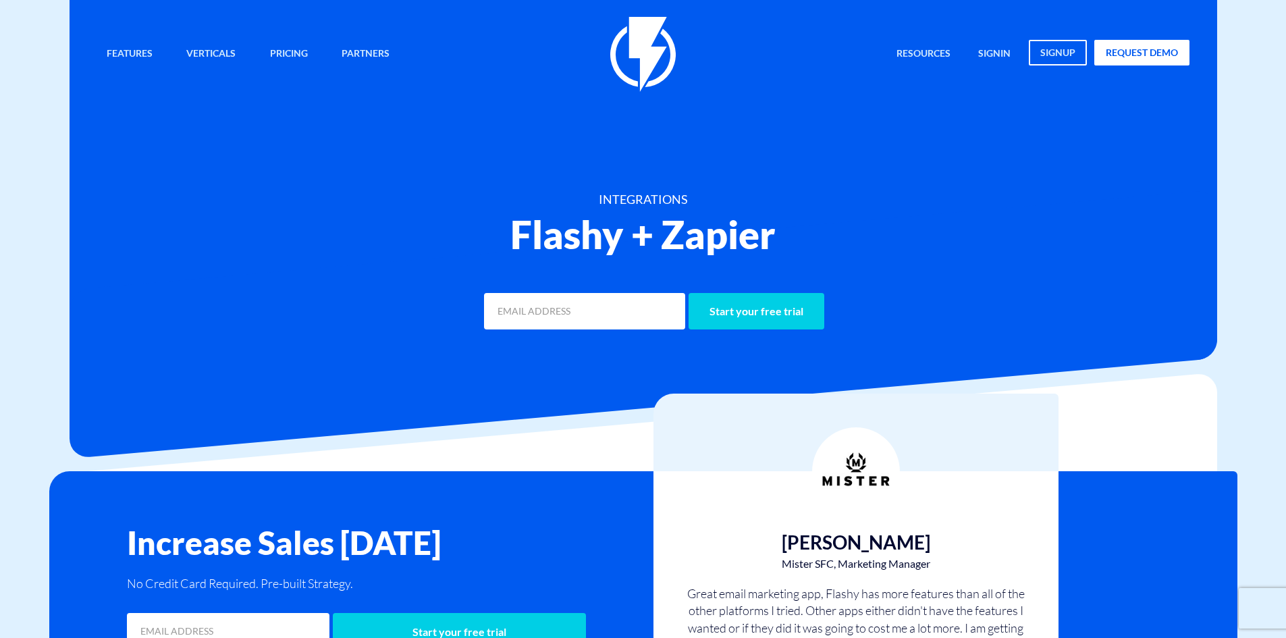
drag, startPoint x: 675, startPoint y: 302, endPoint x: 604, endPoint y: 51, distance: 261.5
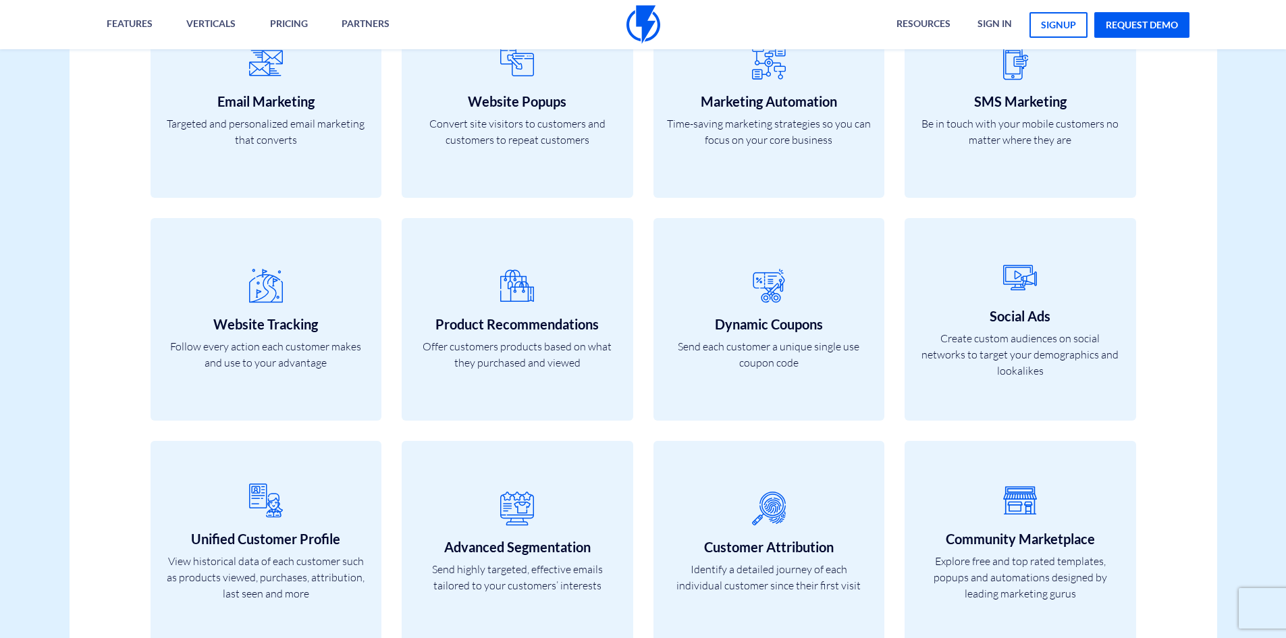
scroll to position [1148, 0]
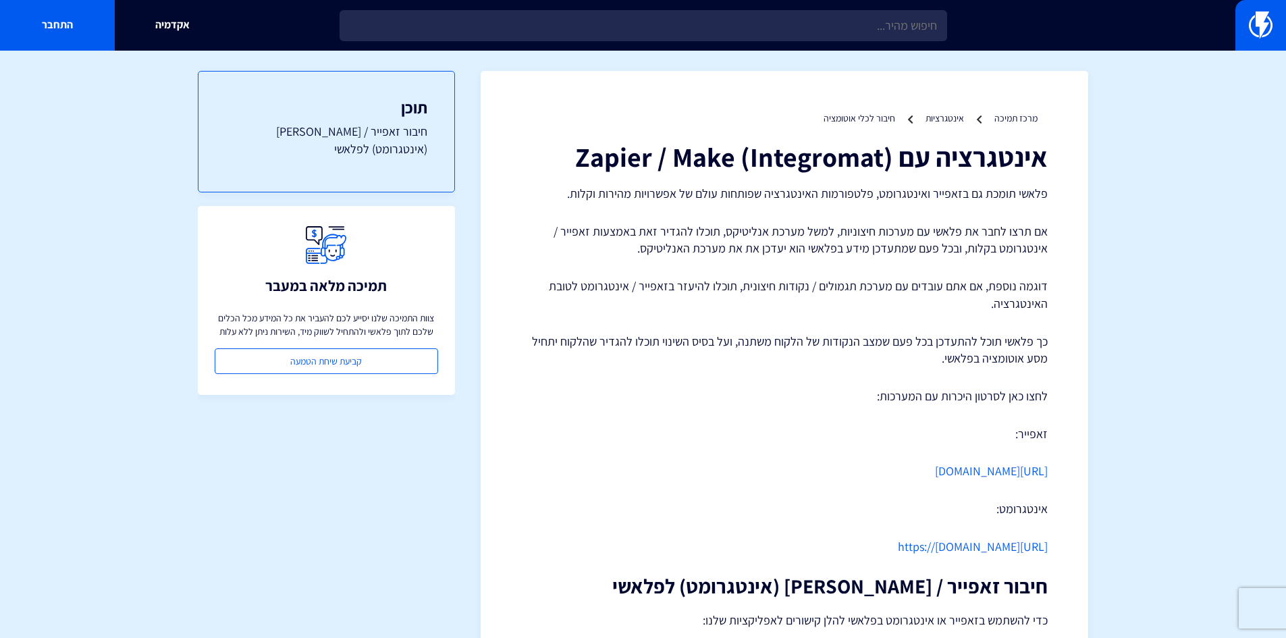
click at [845, 490] on div "אינטגרציה עם (Zapier / Make (Integromat פלאשי תומכת גם בזאפייר ואינטגרומט, פלטפ…" at bounding box center [784, 516] width 527 height 749
click at [841, 462] on div "אינטגרציה עם (Zapier / Make (Integromat פלאשי תומכת גם בזאפייר ואינטגרומט, פלטפ…" at bounding box center [784, 516] width 527 height 749
click at [935, 475] on link "[URL][DOMAIN_NAME]" at bounding box center [991, 471] width 113 height 16
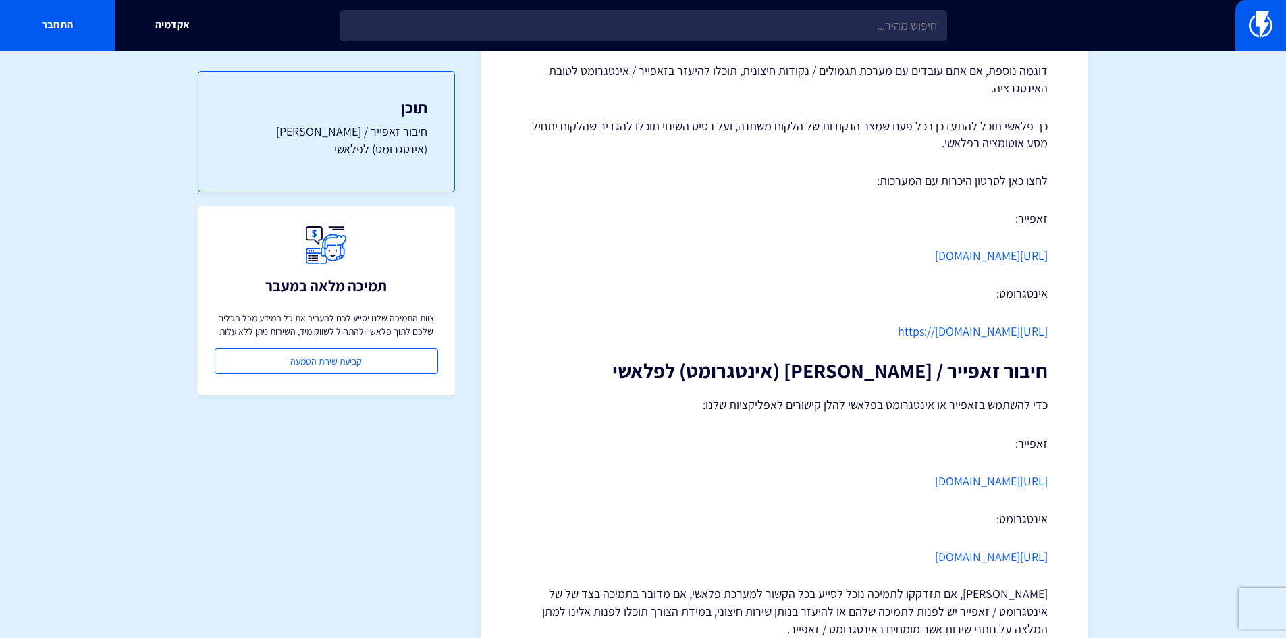
scroll to position [334, 0]
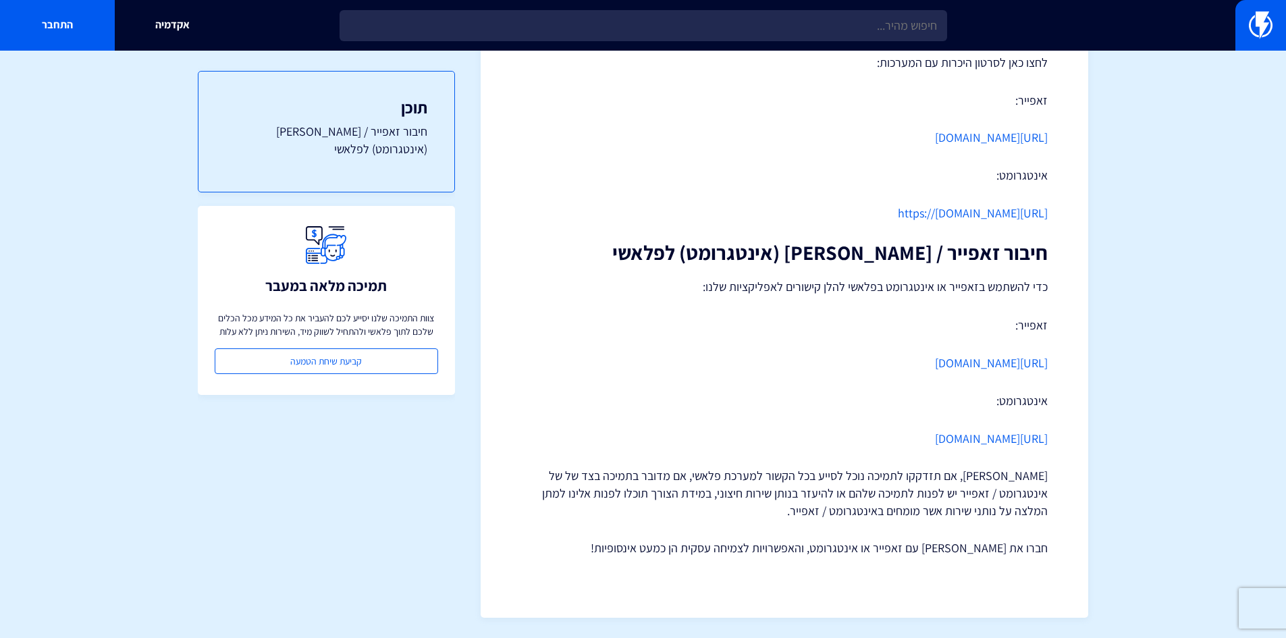
click at [945, 483] on p "[PERSON_NAME], אם תזדקקו לתמיכה נוכל לסייע בכל הקשור למערכת פלאשי, אם מדובר בתמ…" at bounding box center [784, 493] width 527 height 52
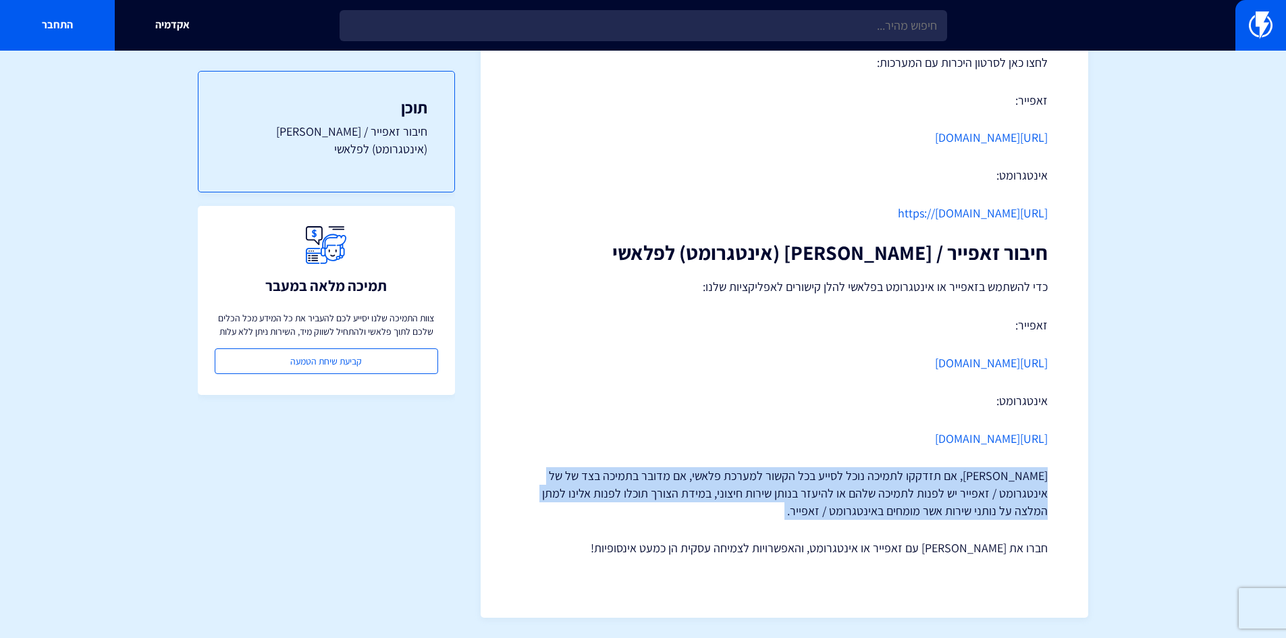
click at [945, 483] on p "[PERSON_NAME], אם תזדקקו לתמיכה נוכל לסייע בכל הקשור למערכת פלאשי, אם מדובר בתמ…" at bounding box center [784, 493] width 527 height 52
